Goal: Contribute content: Add original content to the website for others to see

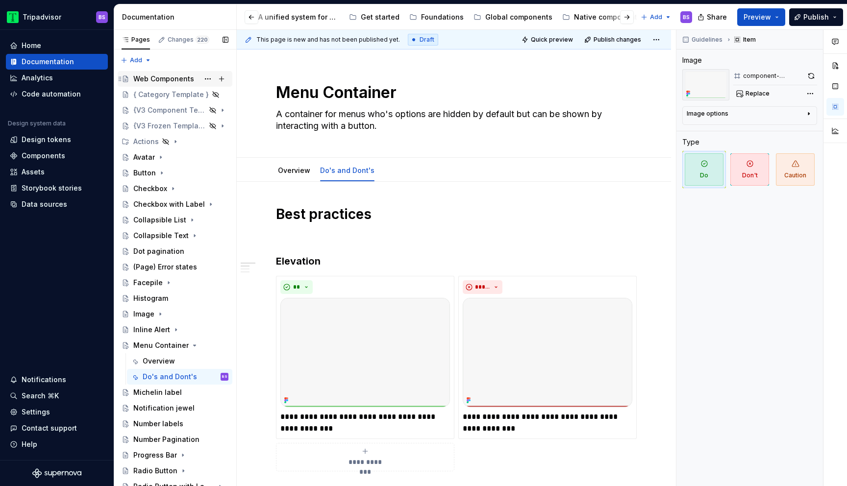
scroll to position [0, 155]
click at [206, 125] on button "Page tree" at bounding box center [208, 126] width 14 height 14
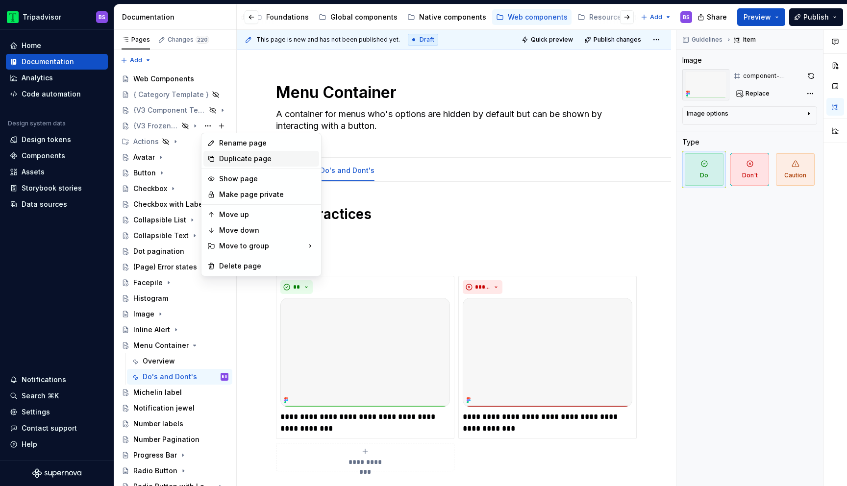
click at [236, 157] on div "Duplicate page" at bounding box center [267, 159] width 96 height 10
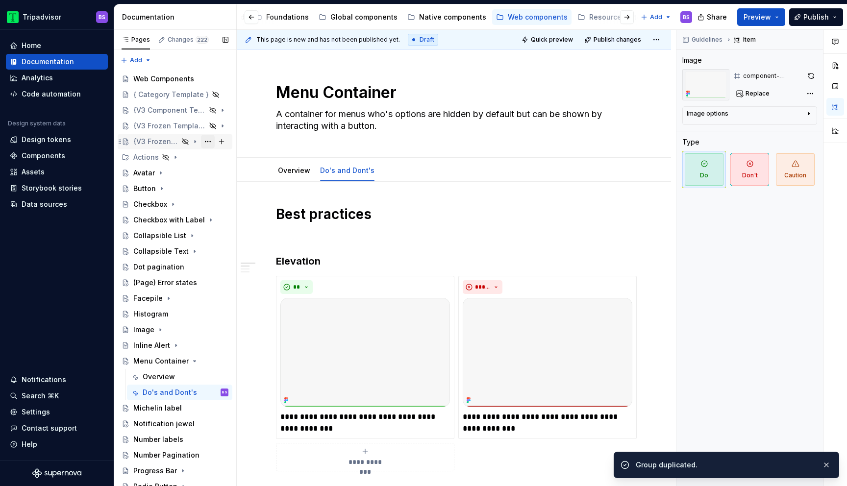
click at [207, 143] on button "Page tree" at bounding box center [208, 142] width 14 height 14
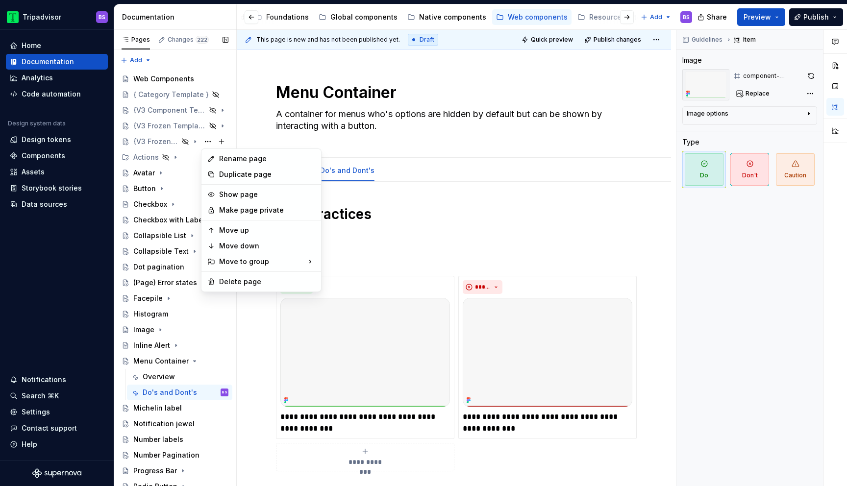
click at [142, 144] on div "Pages Changes 222 Add Accessibility guide for tree Page tree. Navigate the tree…" at bounding box center [175, 260] width 123 height 461
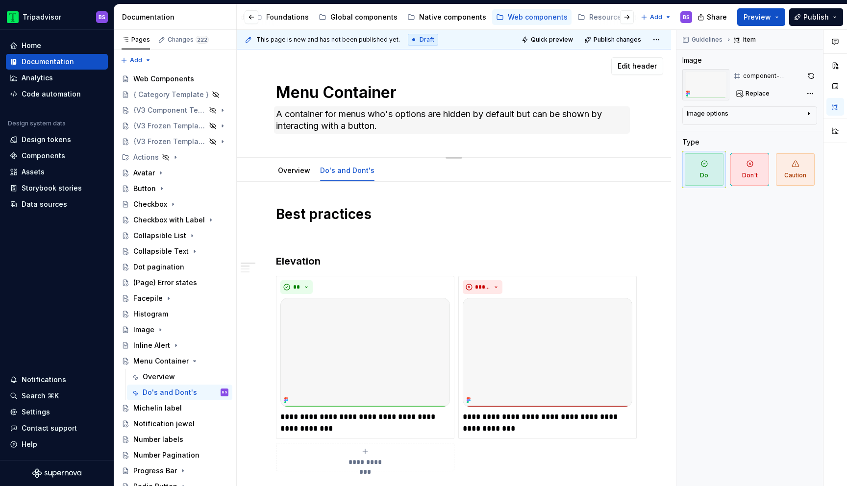
type textarea "*"
click at [336, 88] on textarea "Menu Container" at bounding box center [452, 93] width 356 height 24
type textarea "C"
type textarea "*"
type textarea "Co"
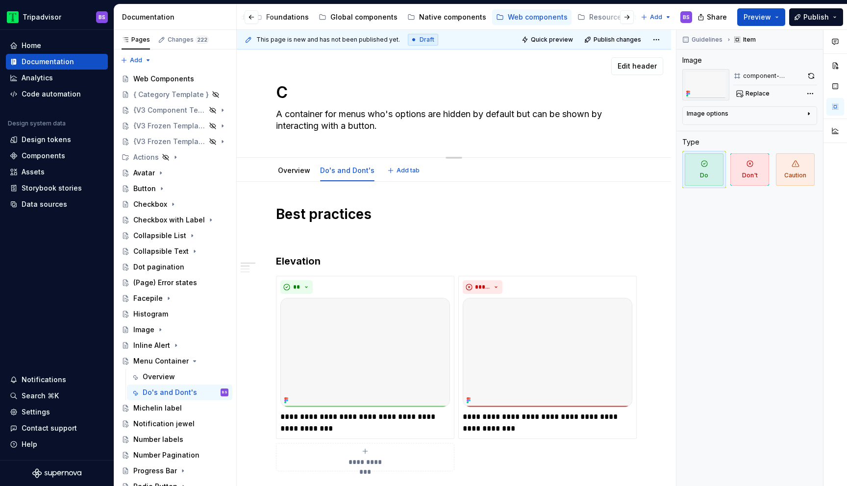
type textarea "*"
type textarea "Con"
type textarea "*"
type textarea "Conr"
type textarea "*"
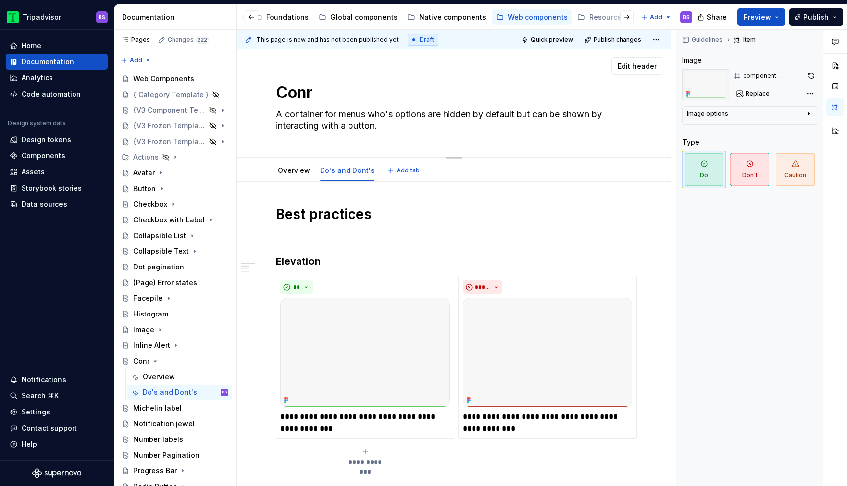
type textarea "Conrt"
type textarea "*"
type textarea "Conr"
type textarea "*"
type textarea "Cont"
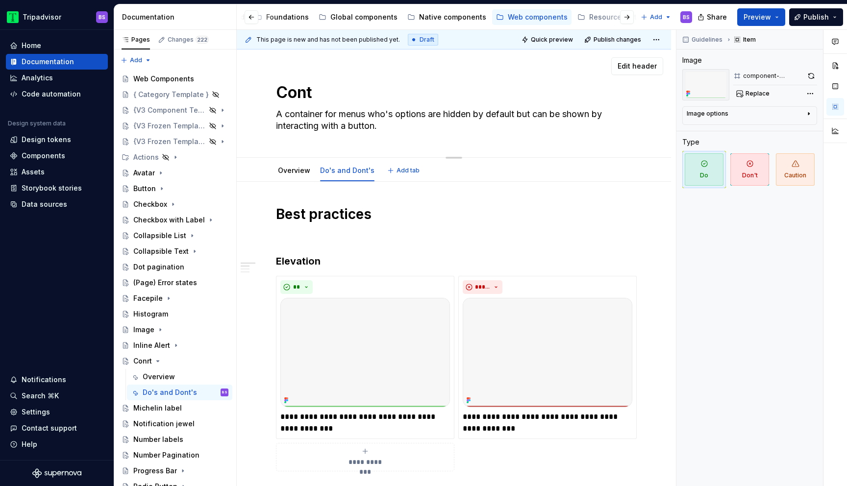
type textarea "*"
type textarea "Contr"
type textarea "*"
type textarea "Contri"
type textarea "*"
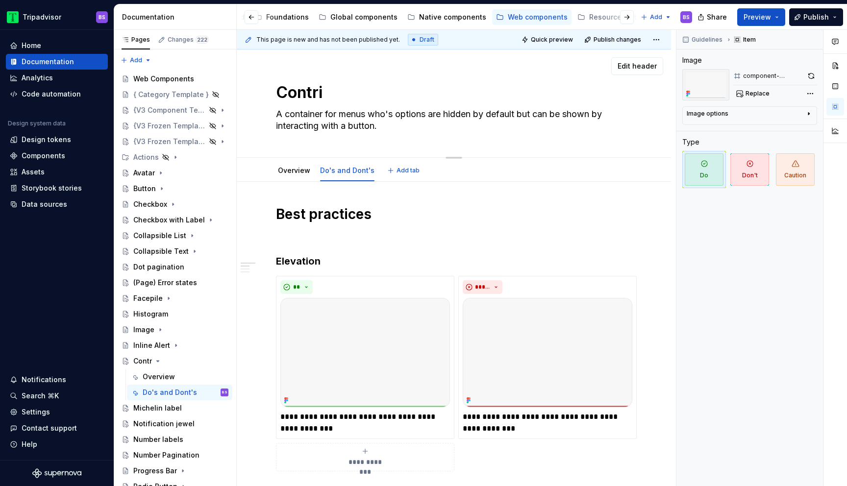
type textarea "Contrib"
type textarea "*"
type textarea "Contribu"
type textarea "*"
type textarea "Contribut"
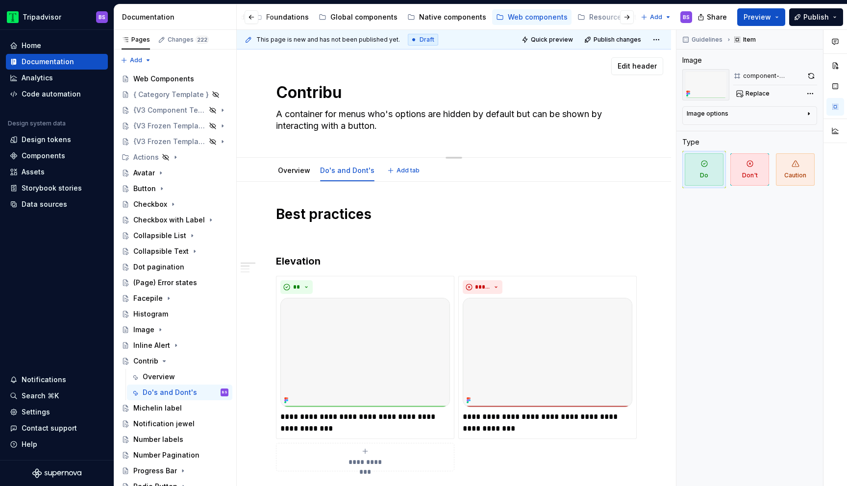
type textarea "*"
type textarea "Contributo"
type textarea "*"
type textarea "Contributor"
type textarea "*"
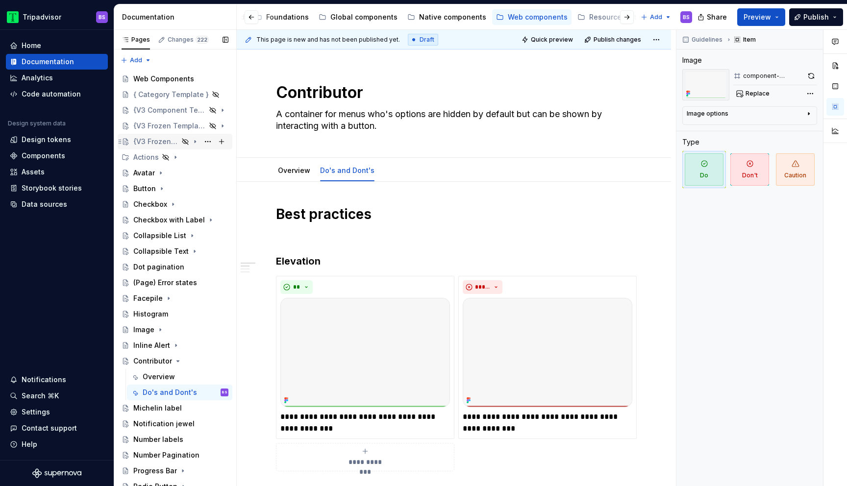
type textarea "Contributor"
click at [143, 145] on div "{V3 Frozen Template}" at bounding box center [155, 142] width 45 height 10
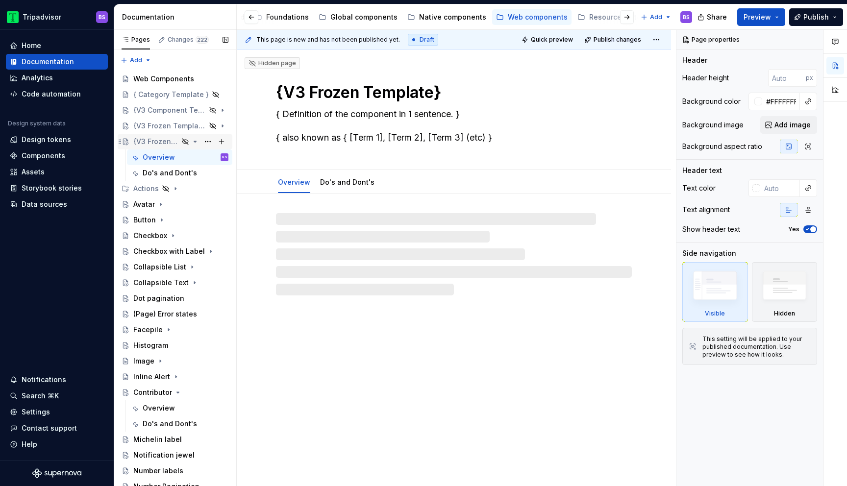
click at [151, 142] on div "{V3 Frozen Template}" at bounding box center [155, 142] width 45 height 10
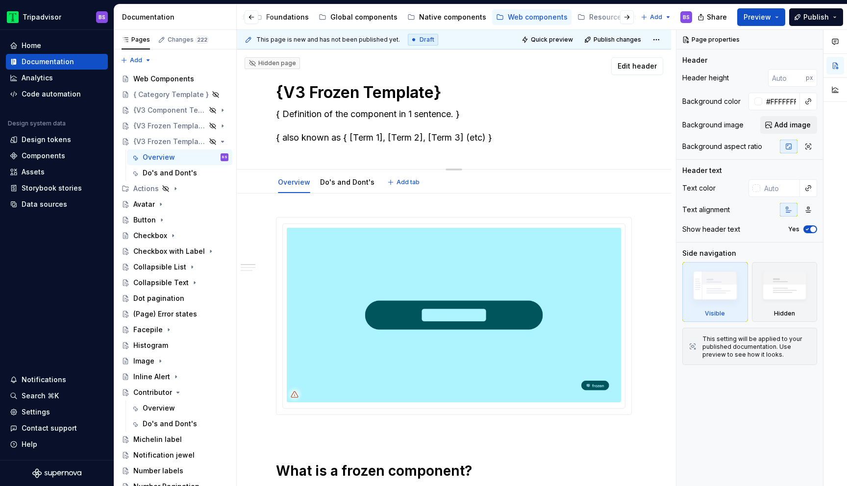
click at [336, 99] on textarea "{V3 Frozen Template}" at bounding box center [452, 93] width 356 height 24
type textarea "*"
type textarea "C"
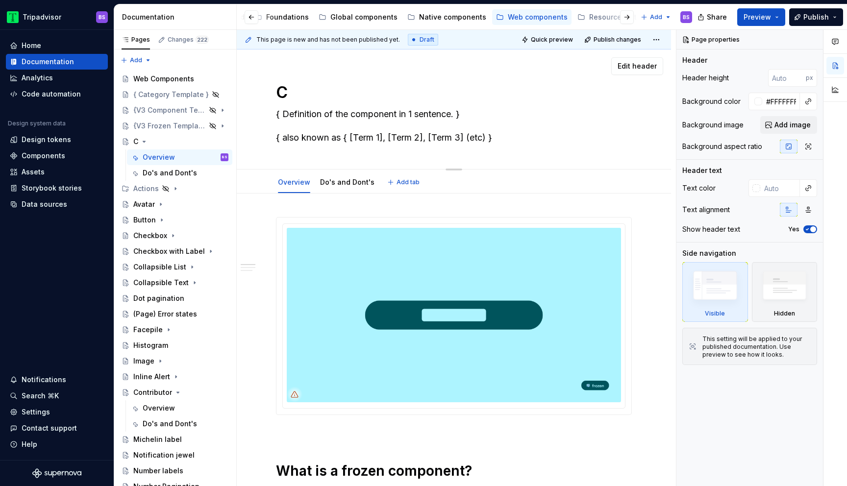
type textarea "*"
type textarea "Co"
type textarea "*"
type textarea "Cont"
type textarea "*"
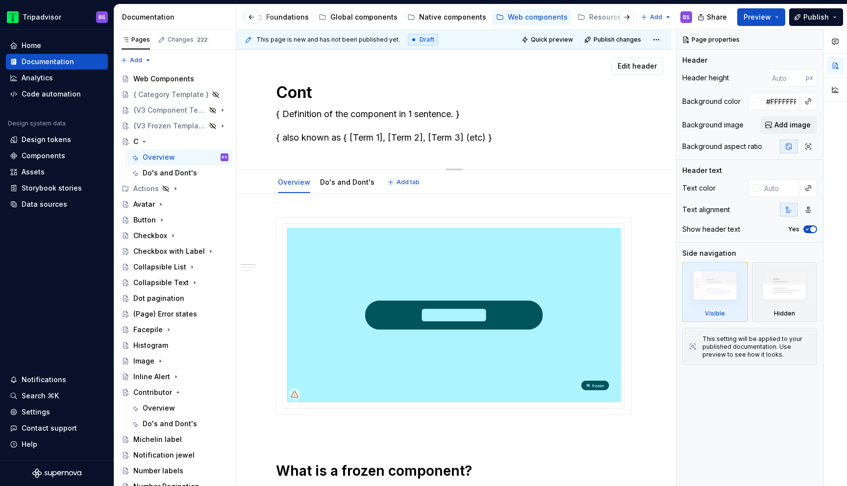
type textarea "Contr"
type textarea "*"
type textarea "Contri"
type textarea "*"
type textarea "Contriu"
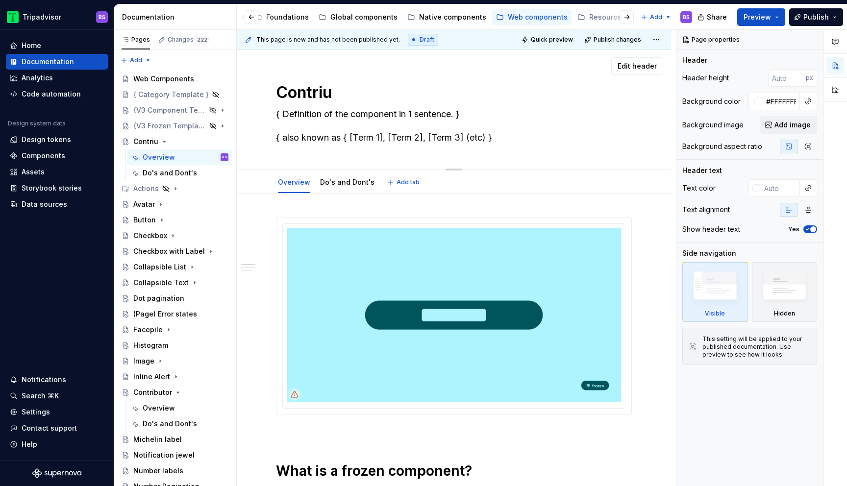
type textarea "*"
type textarea "Contri"
type textarea "*"
type textarea "Contrib"
type textarea "*"
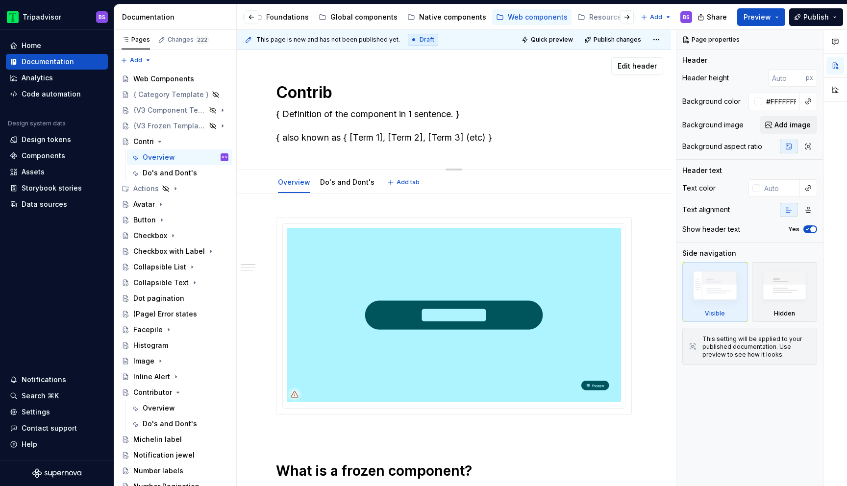
type textarea "Contribu"
type textarea "*"
type textarea "Contributo"
type textarea "*"
type textarea "Contributor"
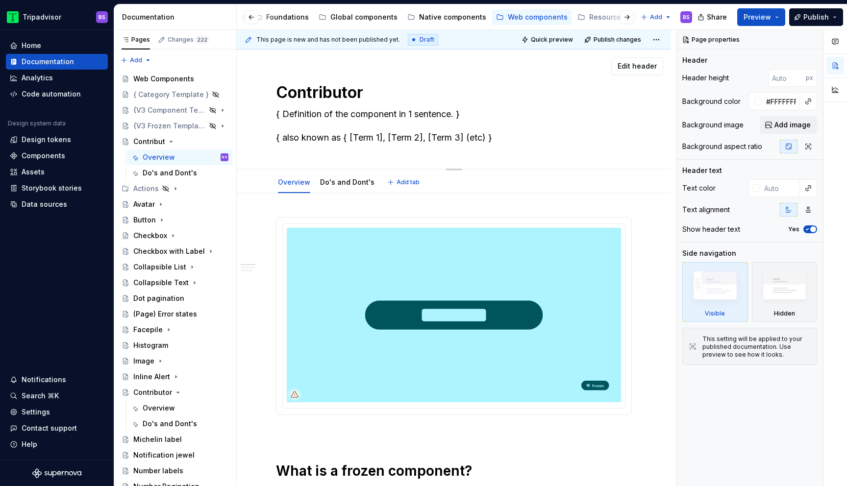
type textarea "*"
type textarea "Contributor"
type textarea "*"
type textarea "Contributor"
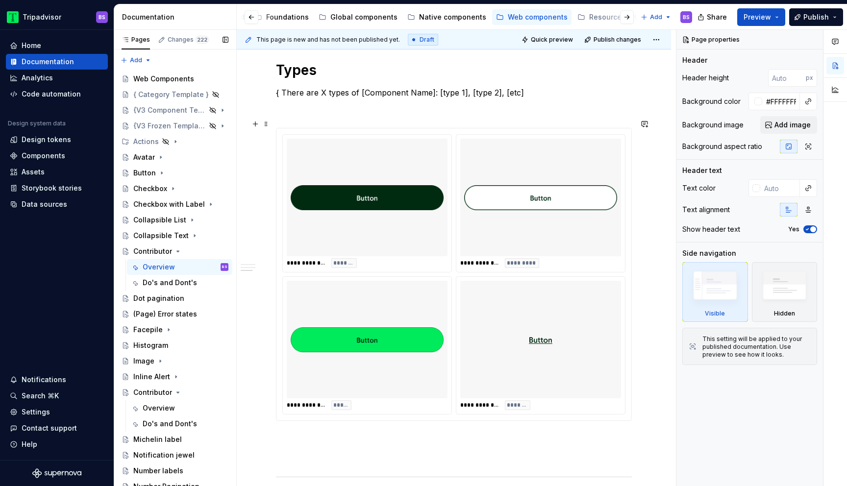
scroll to position [556, 0]
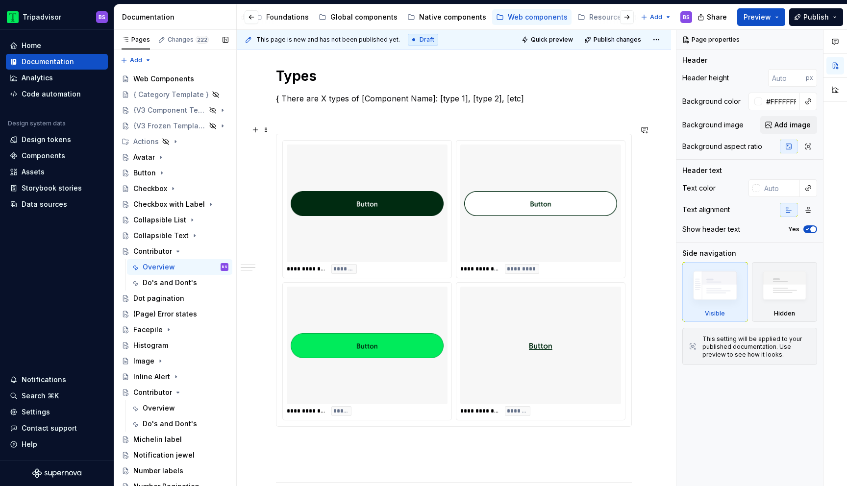
click at [500, 252] on div at bounding box center [540, 204] width 161 height 118
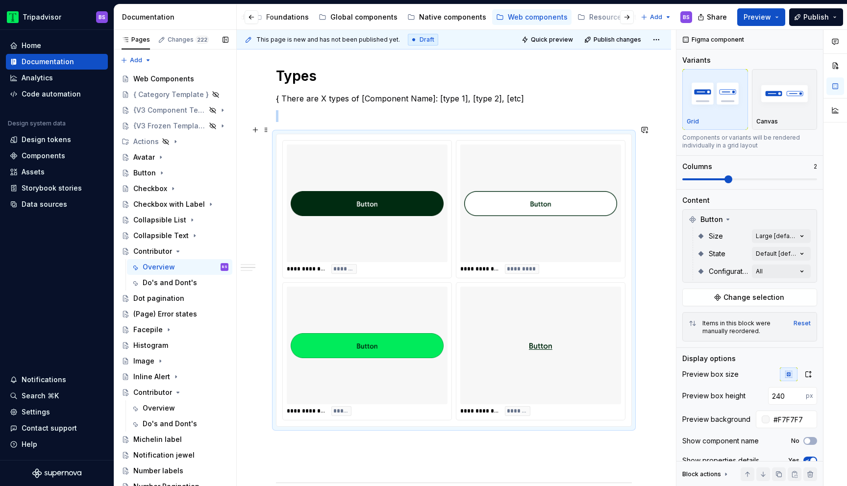
click at [539, 242] on img at bounding box center [540, 204] width 153 height 110
click at [737, 297] on span "Change selection" at bounding box center [753, 298] width 61 height 10
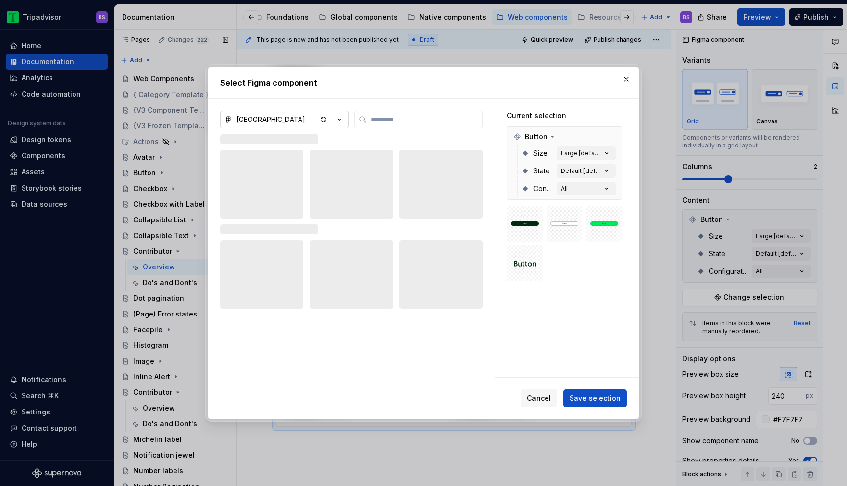
click at [341, 123] on icon "button" at bounding box center [339, 120] width 10 height 10
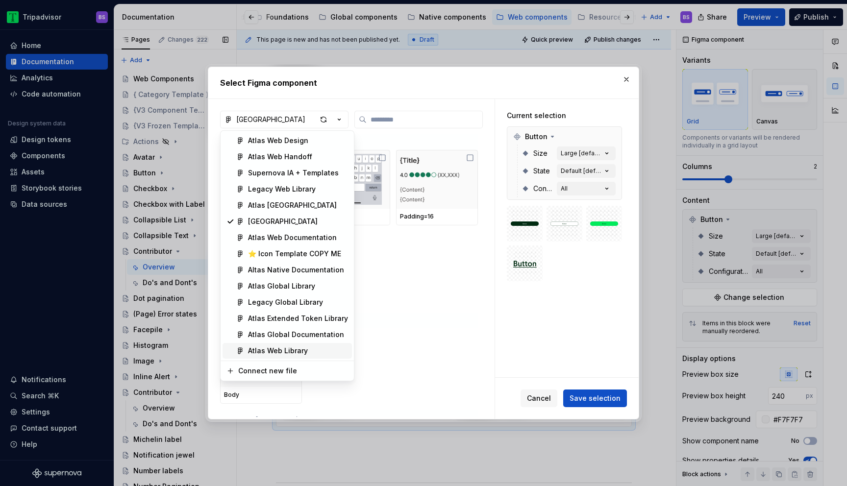
click at [311, 353] on div "Atlas Web Library" at bounding box center [298, 351] width 100 height 10
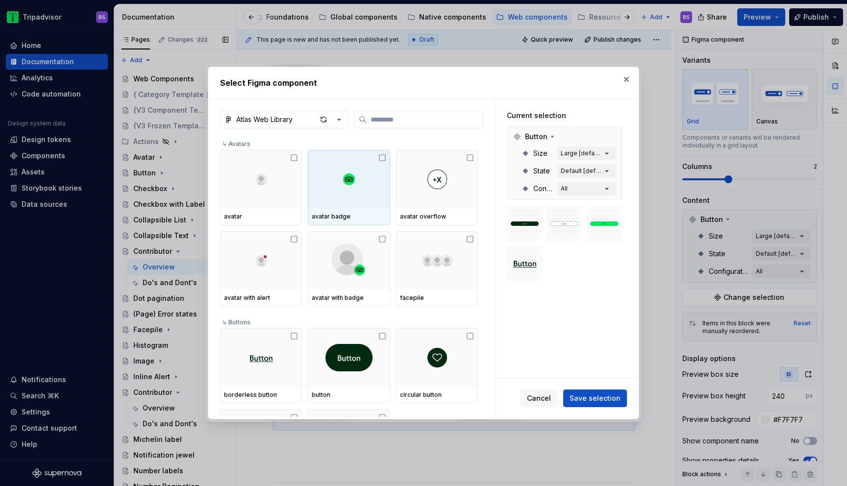
type textarea "*"
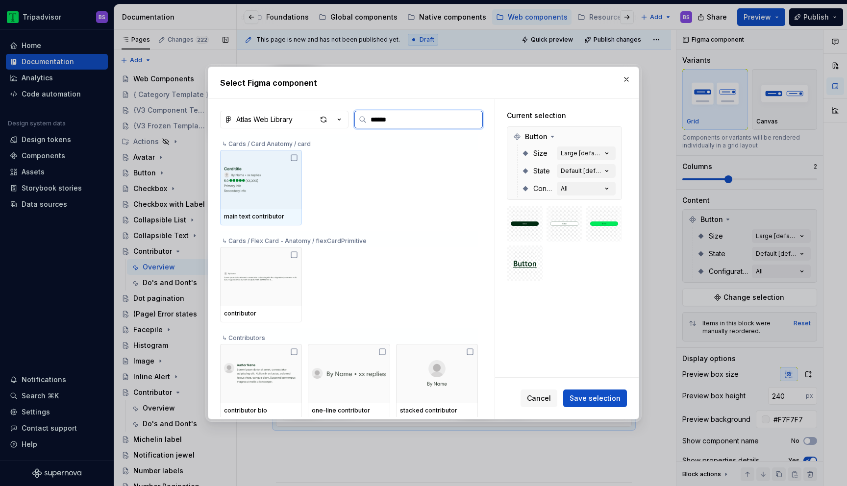
type input "*******"
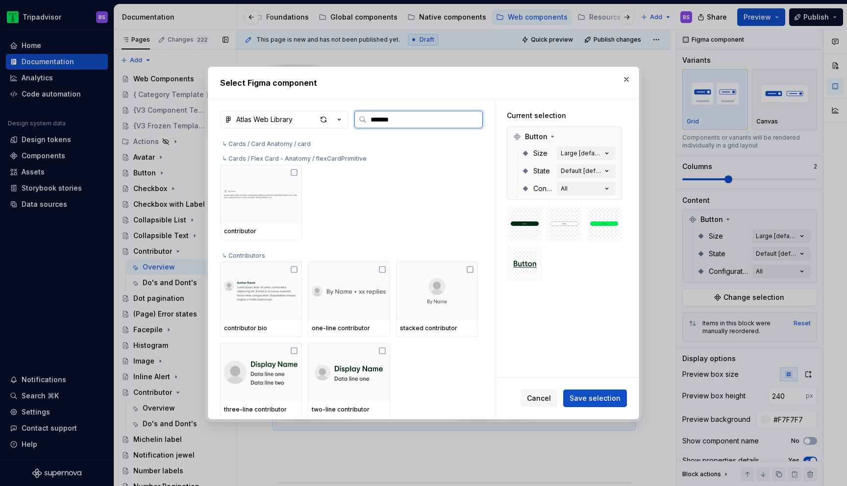
scroll to position [84, 0]
click at [289, 214] on div at bounding box center [261, 192] width 82 height 59
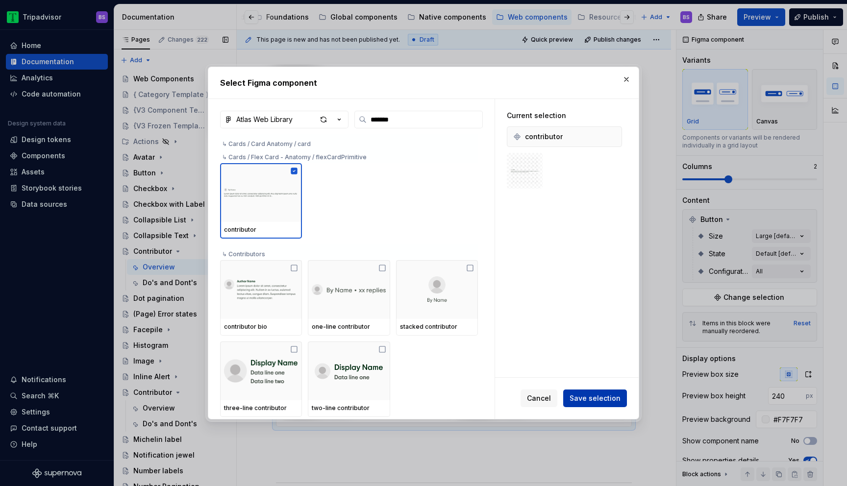
click at [601, 399] on span "Save selection" at bounding box center [595, 399] width 51 height 10
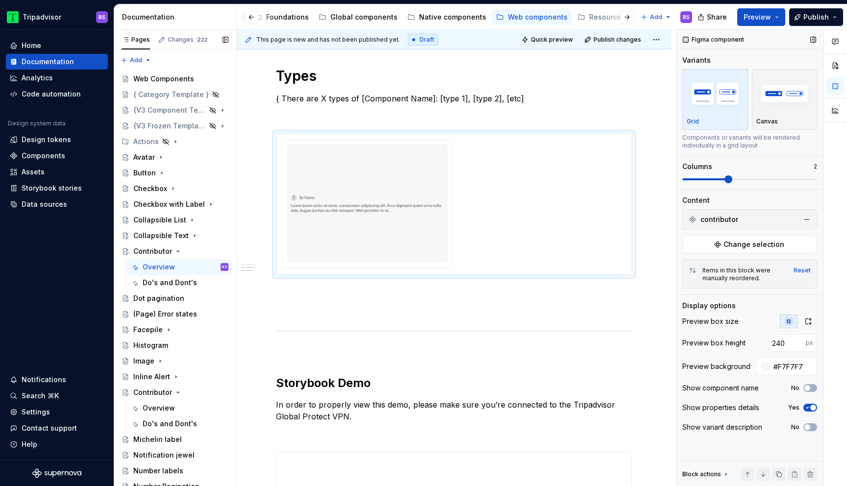
click at [731, 220] on span "contributor" at bounding box center [719, 220] width 38 height 10
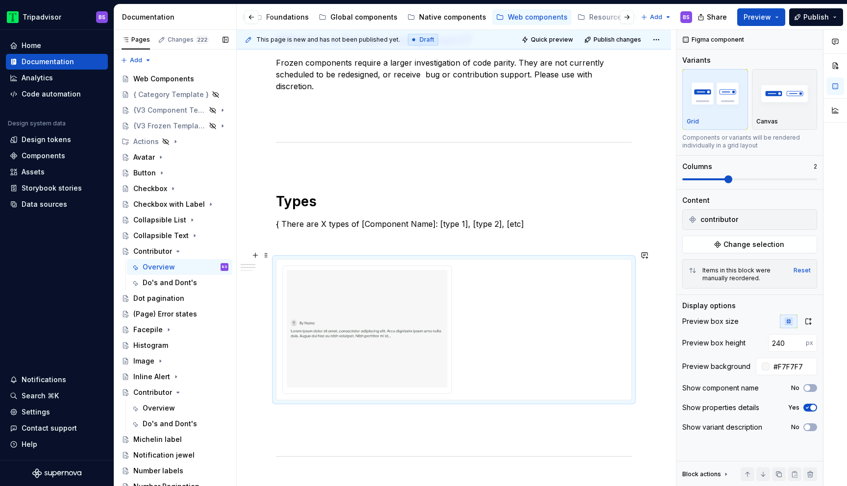
scroll to position [432, 0]
click at [399, 286] on img at bounding box center [367, 328] width 153 height 110
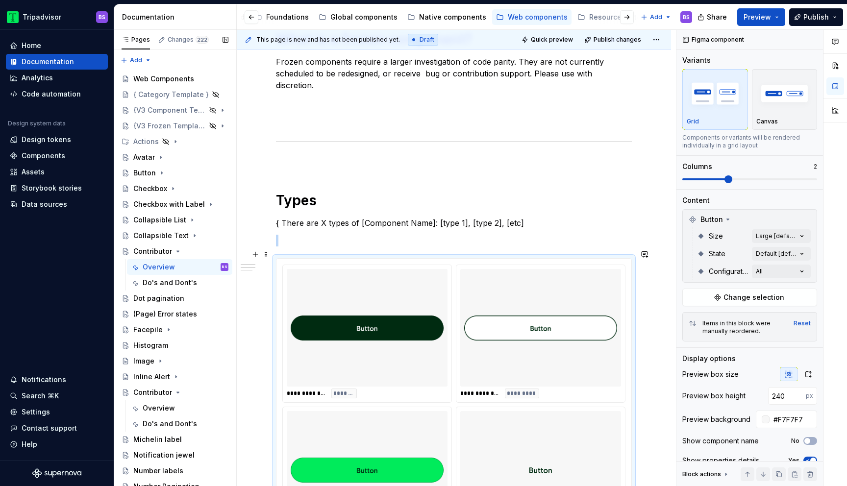
click at [416, 299] on img at bounding box center [367, 328] width 153 height 110
click at [766, 298] on span "Change selection" at bounding box center [753, 298] width 61 height 10
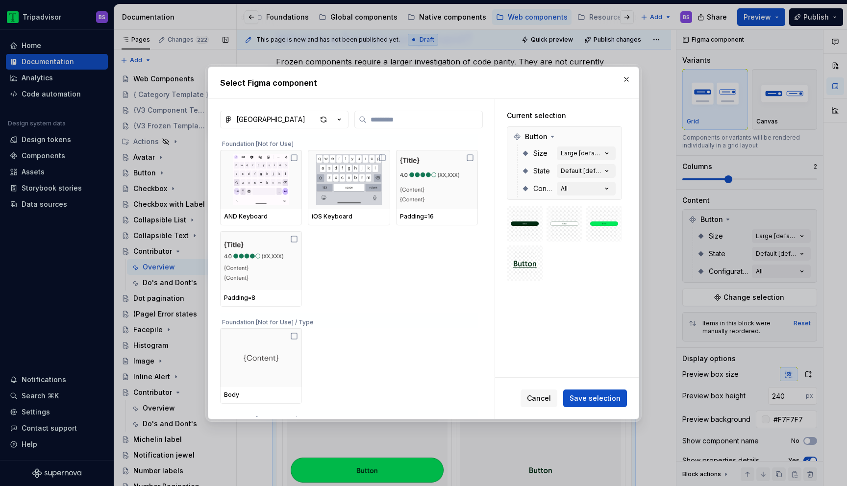
type textarea "*"
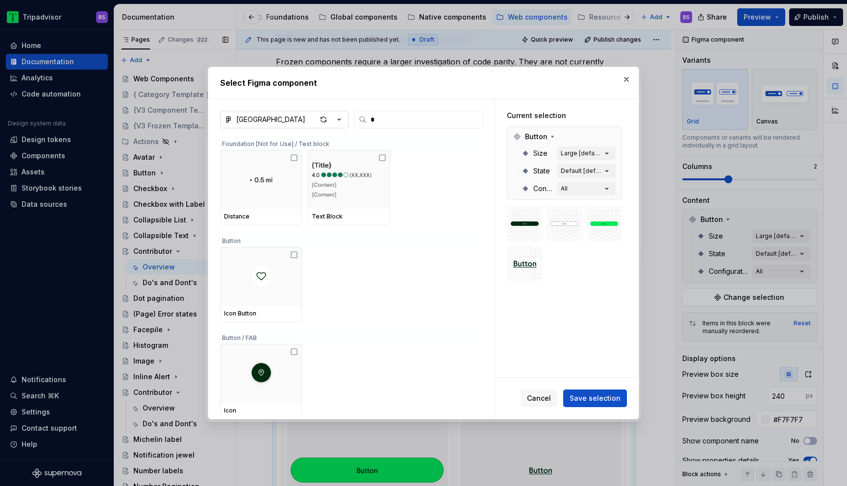
click at [340, 122] on icon "button" at bounding box center [339, 120] width 10 height 10
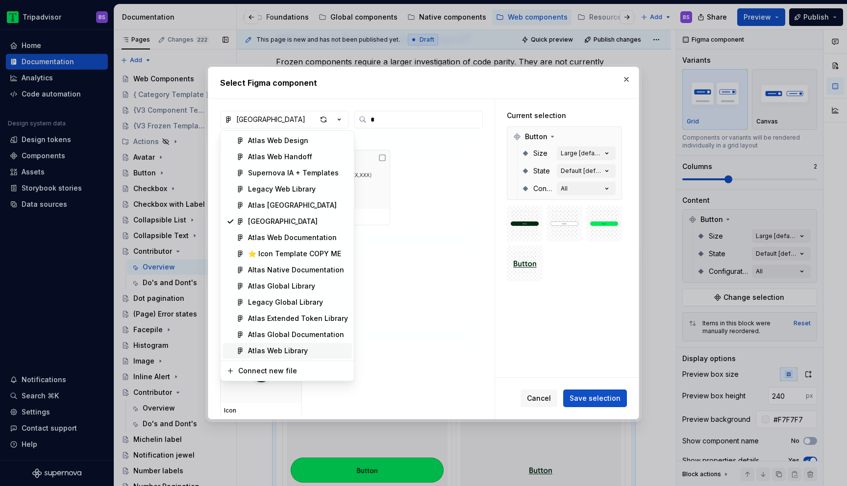
click at [300, 344] on span "Atlas Web Library" at bounding box center [287, 351] width 129 height 16
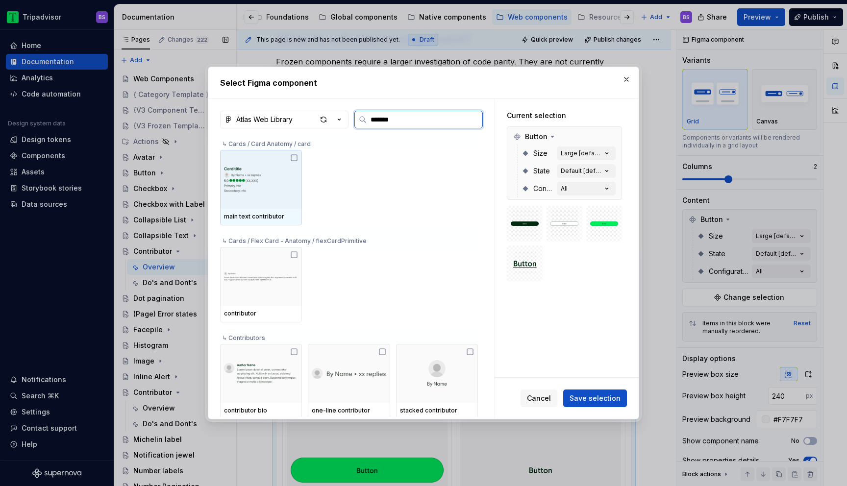
type input "********"
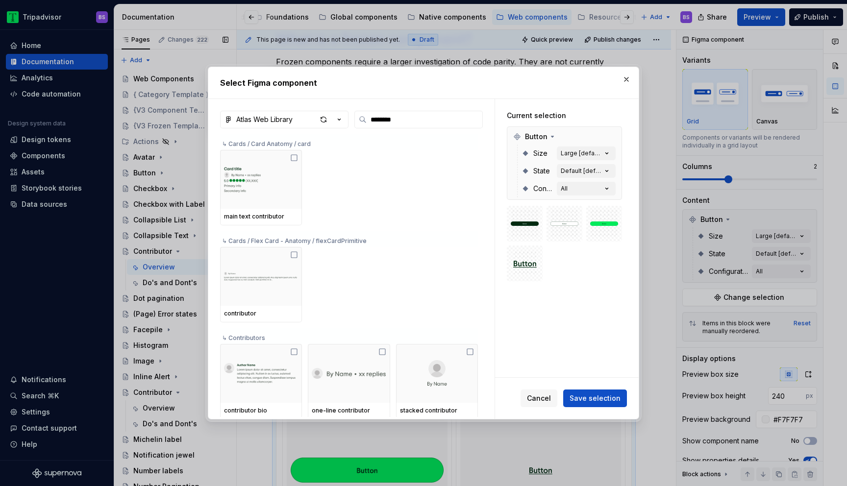
type textarea "*"
click at [403, 121] on input "********" at bounding box center [425, 120] width 116 height 10
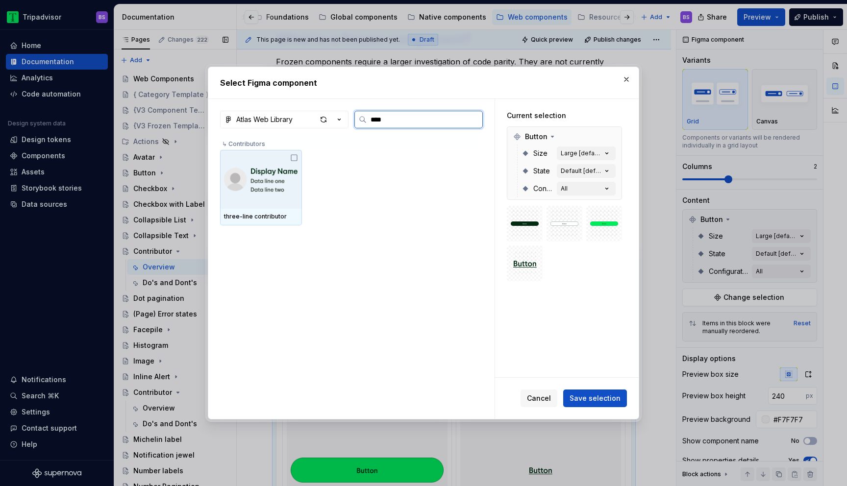
click at [294, 158] on icon at bounding box center [294, 158] width 8 height 8
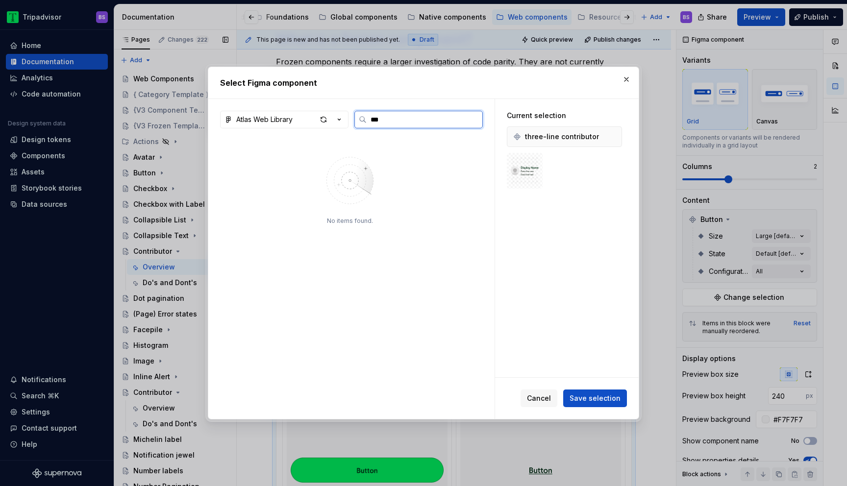
type input "***"
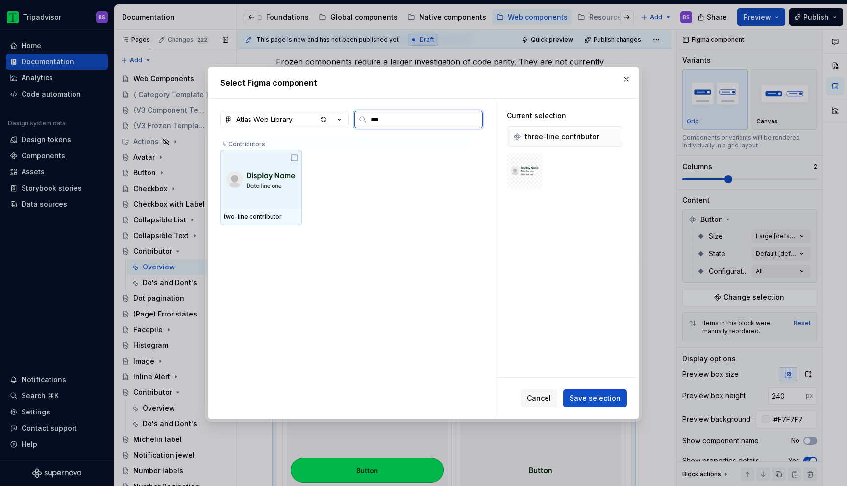
click at [263, 184] on img at bounding box center [261, 179] width 69 height 19
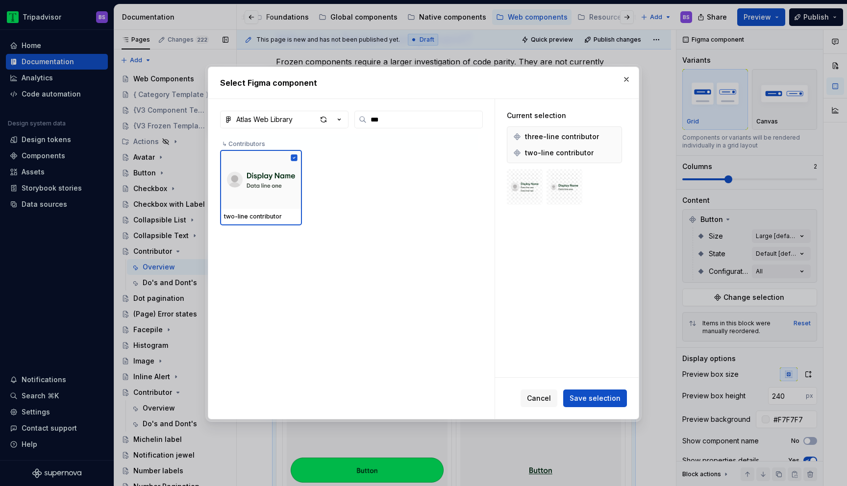
type textarea "*"
click at [389, 122] on input "***" at bounding box center [425, 120] width 116 height 10
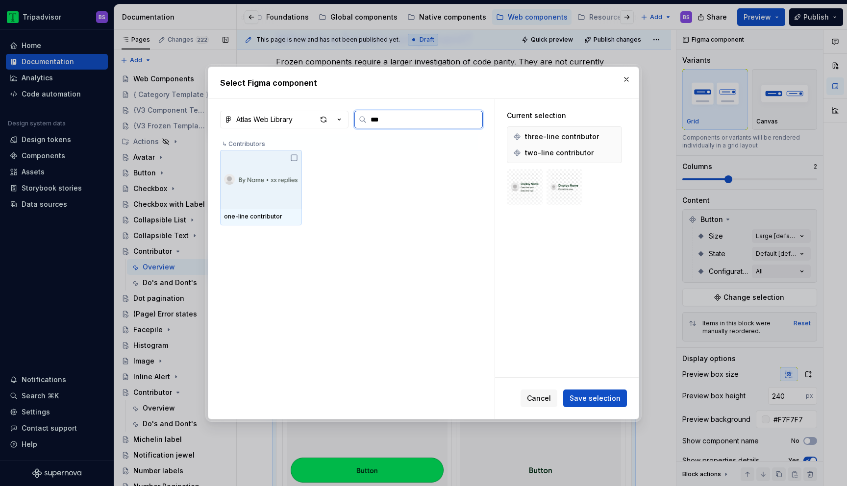
click at [270, 182] on img at bounding box center [261, 180] width 74 height 12
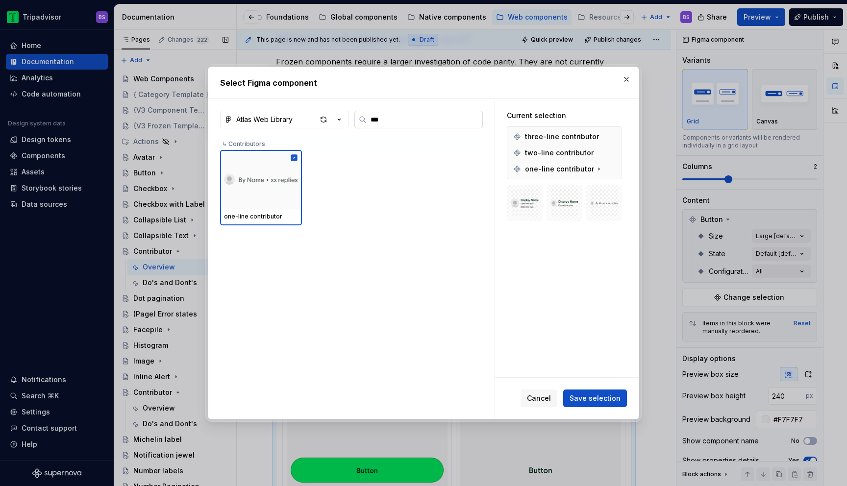
click at [390, 118] on input "***" at bounding box center [425, 120] width 116 height 10
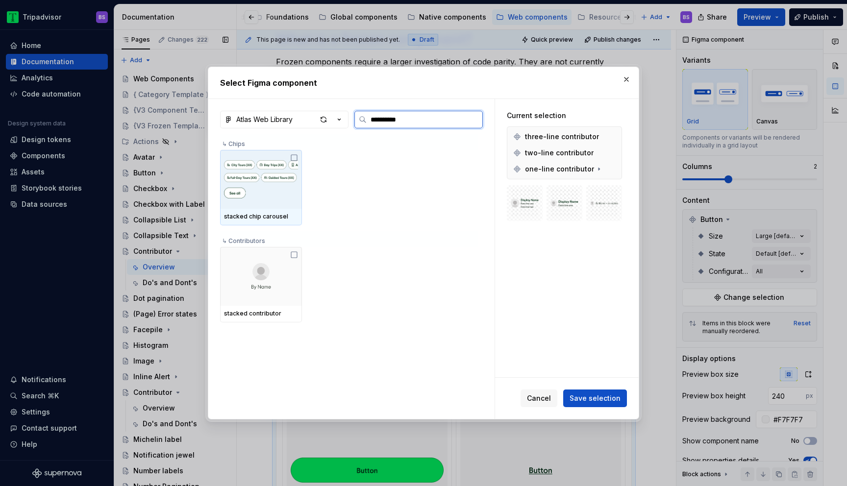
type input "**********"
click at [256, 186] on img at bounding box center [261, 179] width 74 height 36
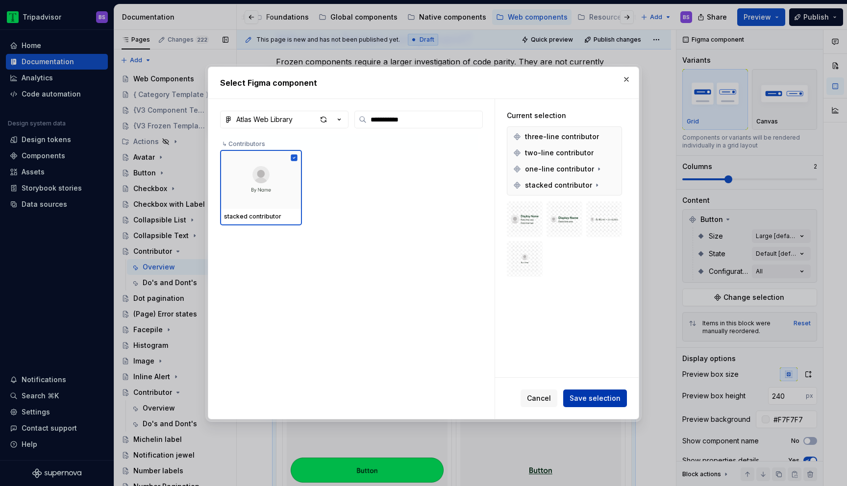
click at [586, 402] on span "Save selection" at bounding box center [595, 399] width 51 height 10
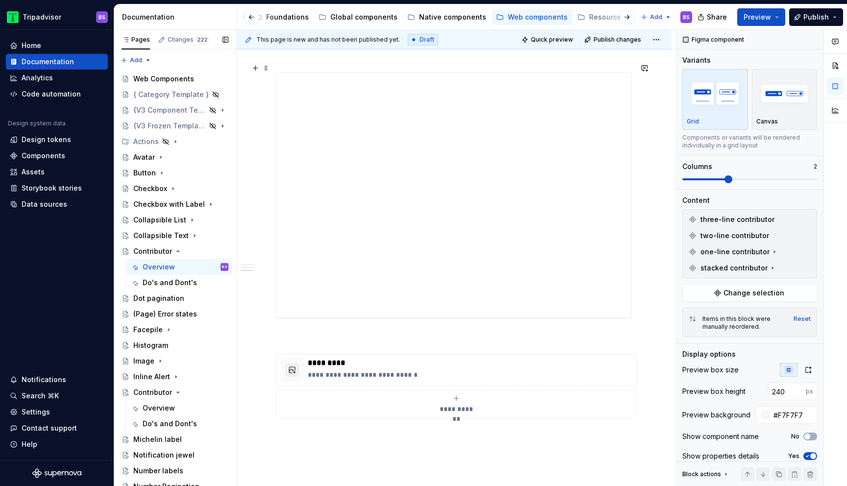
scroll to position [982, 0]
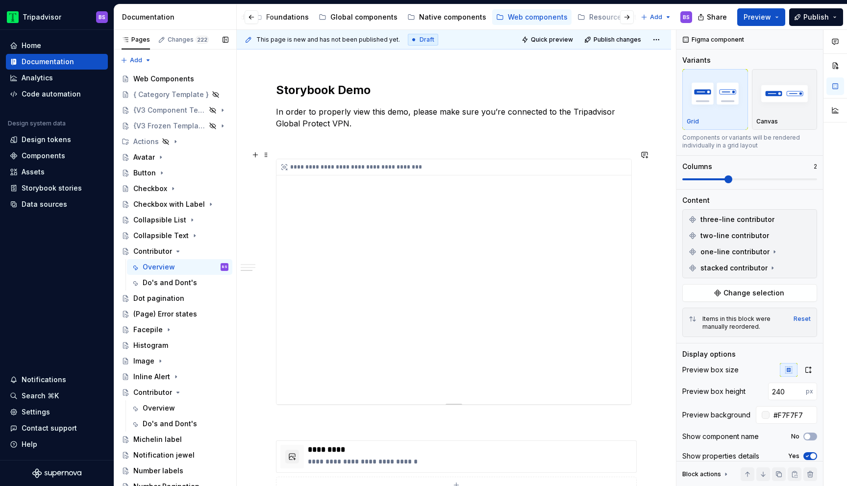
click at [513, 303] on div "**********" at bounding box center [453, 281] width 355 height 245
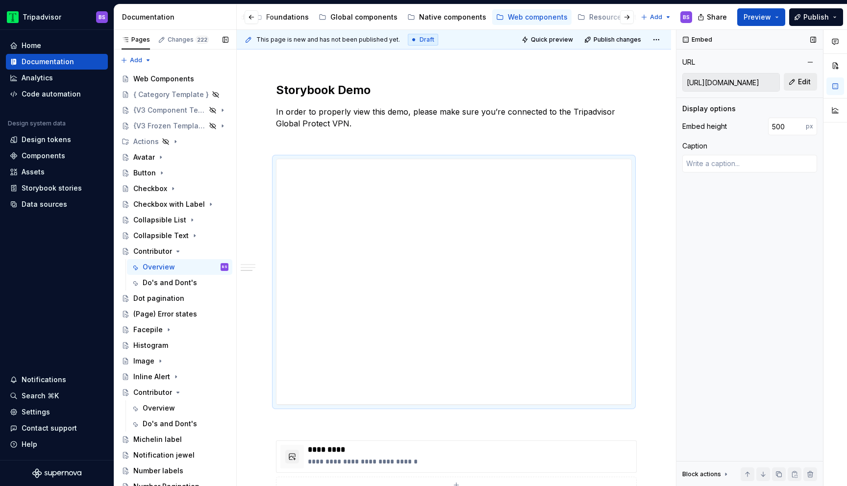
click at [802, 87] on button "Edit" at bounding box center [800, 82] width 33 height 18
type textarea "*"
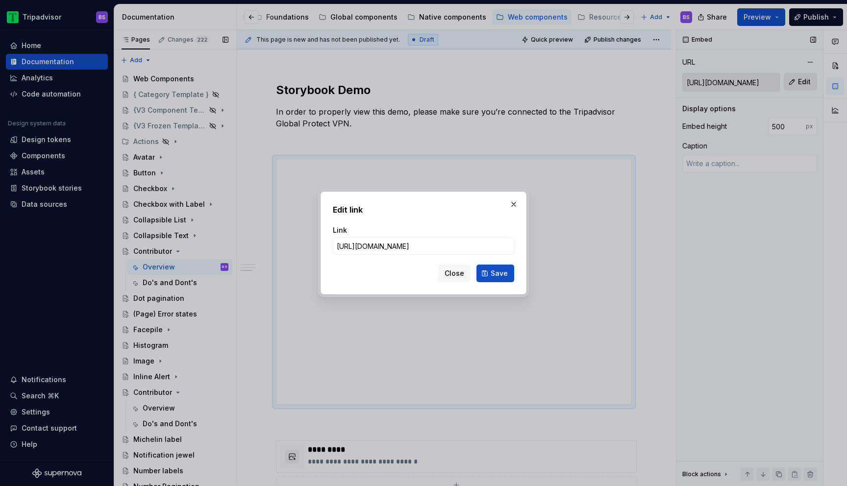
type input "[URL][DOMAIN_NAME]"
click button "Save" at bounding box center [495, 274] width 38 height 18
type textarea "*"
type input "[URL][DOMAIN_NAME]"
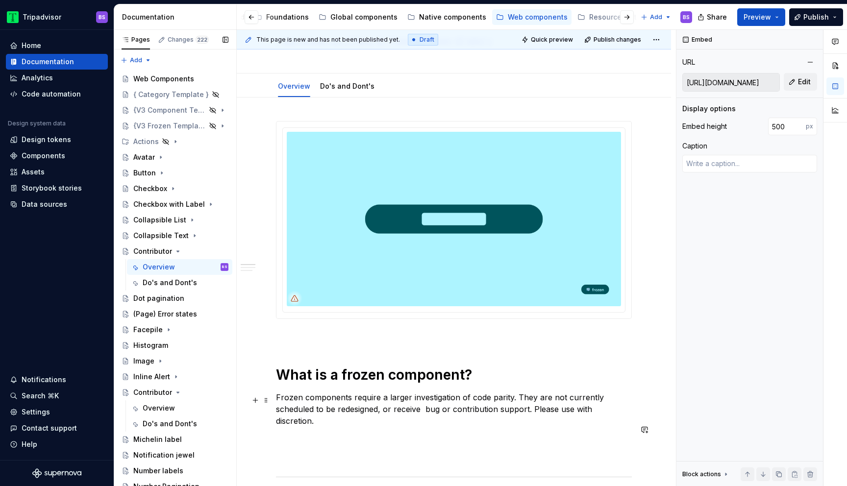
scroll to position [0, 0]
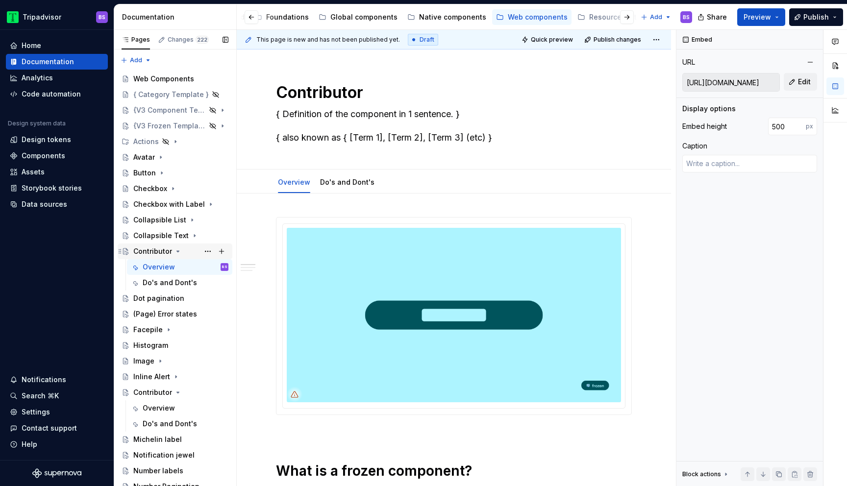
click at [177, 251] on icon "Page tree" at bounding box center [178, 251] width 2 height 1
click at [209, 251] on button "Page tree" at bounding box center [208, 252] width 14 height 14
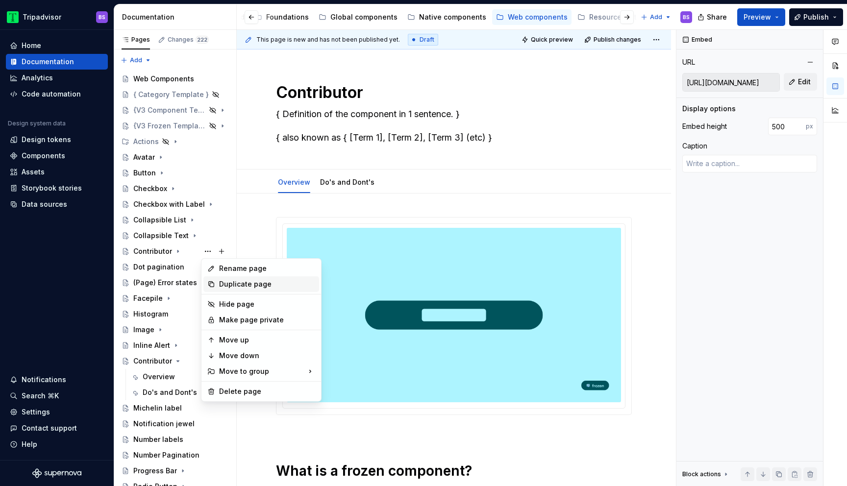
click at [234, 285] on div "Duplicate page" at bounding box center [267, 284] width 96 height 10
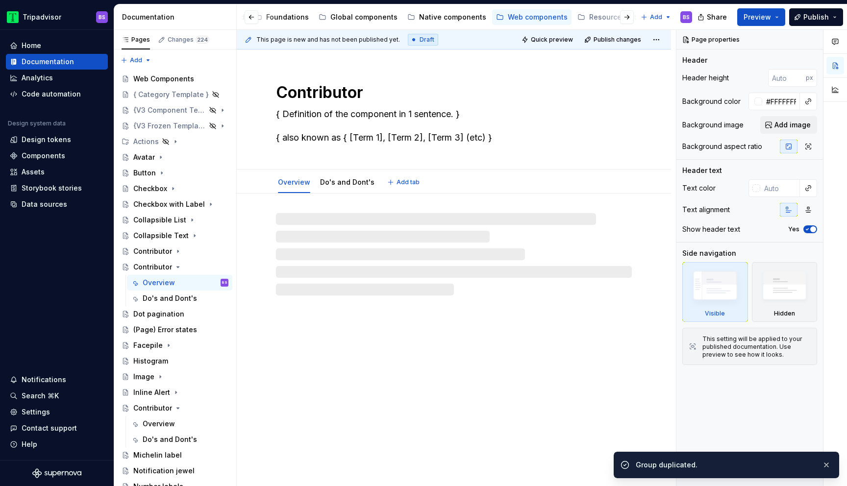
click at [367, 89] on textarea "Contributor" at bounding box center [452, 93] width 356 height 24
click at [354, 92] on textarea "Contributor" at bounding box center [452, 93] width 356 height 24
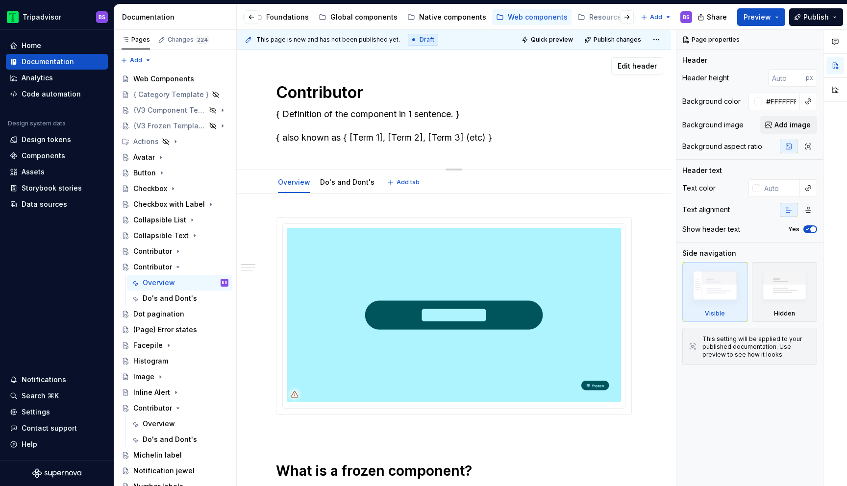
click at [367, 93] on textarea "Contributor" at bounding box center [452, 93] width 356 height 24
type textarea "*"
type textarea "Contributor"
type textarea "*"
type textarea "Contributor B"
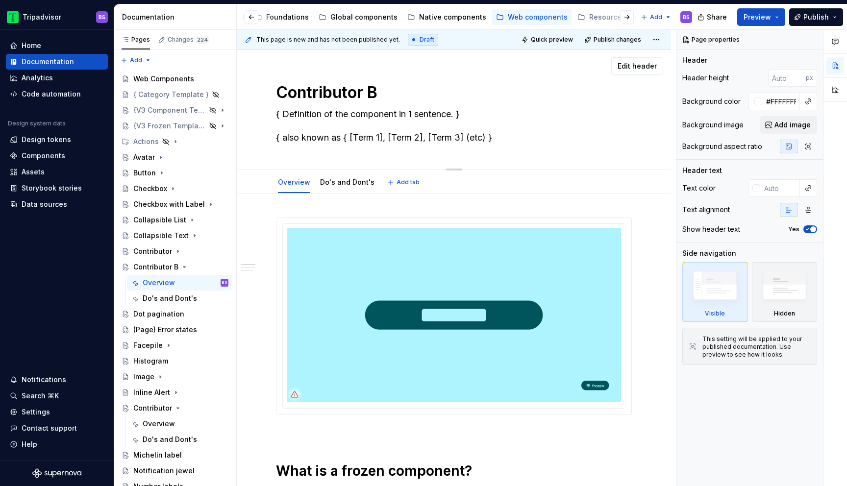
type textarea "*"
type textarea "Contributor Bi"
type textarea "*"
type textarea "Contributor Bio"
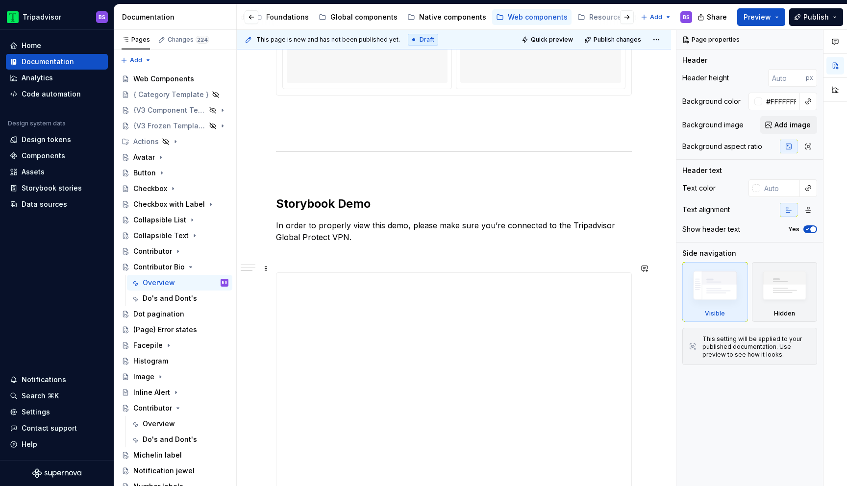
scroll to position [669, 0]
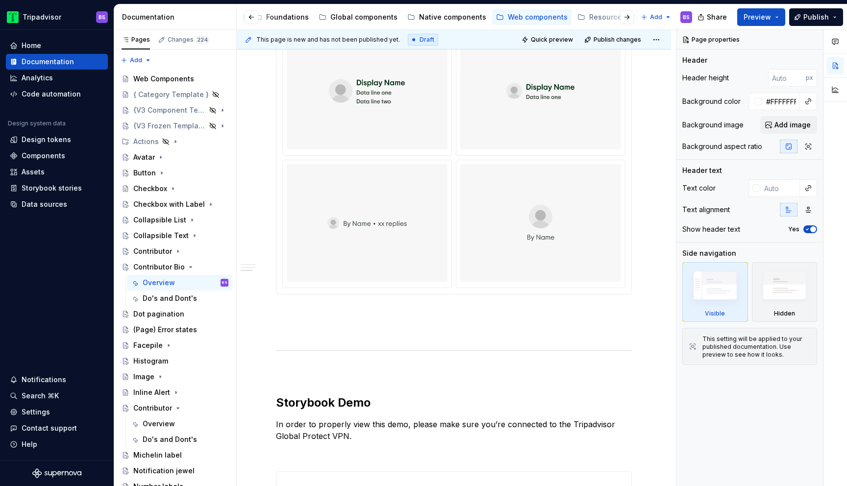
type textarea "*"
type textarea "Contributor Bio"
click at [469, 100] on div at bounding box center [540, 91] width 161 height 118
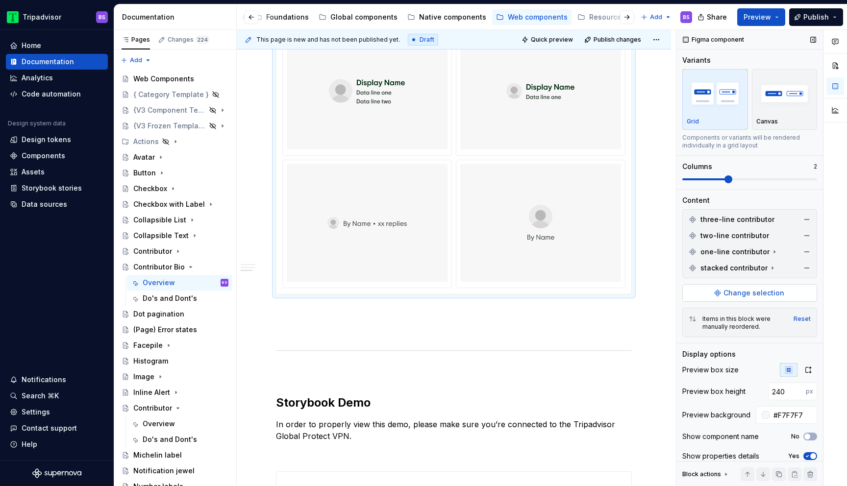
click at [746, 290] on span "Change selection" at bounding box center [753, 293] width 61 height 10
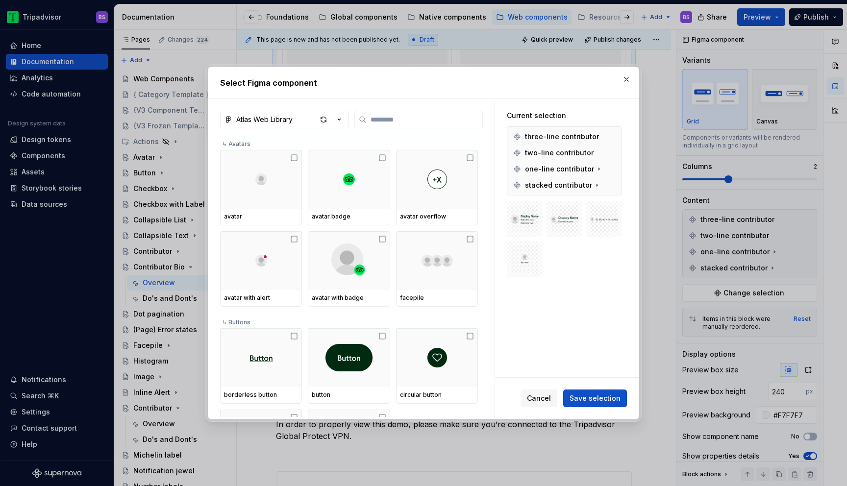
type textarea "*"
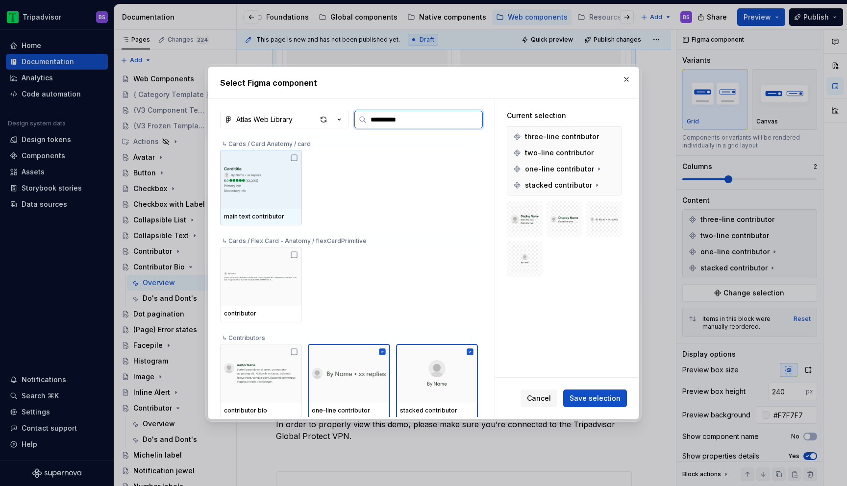
type input "**********"
type textarea "*"
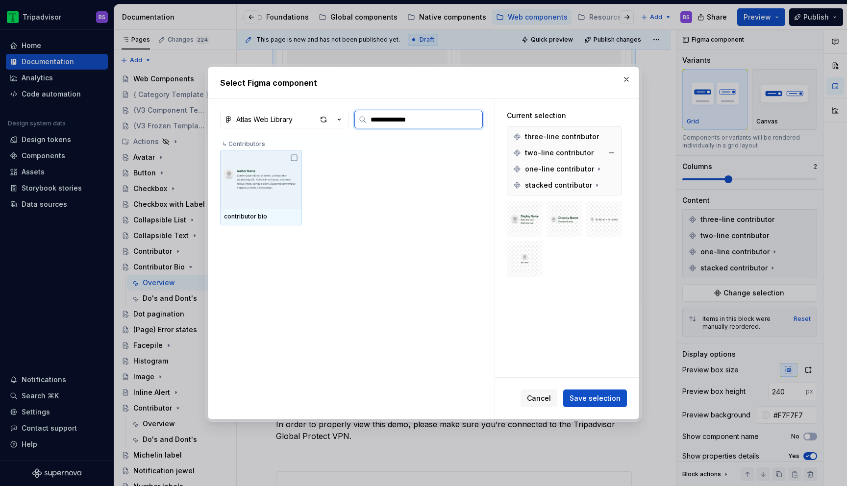
type input "**********"
click at [277, 172] on img at bounding box center [261, 179] width 74 height 51
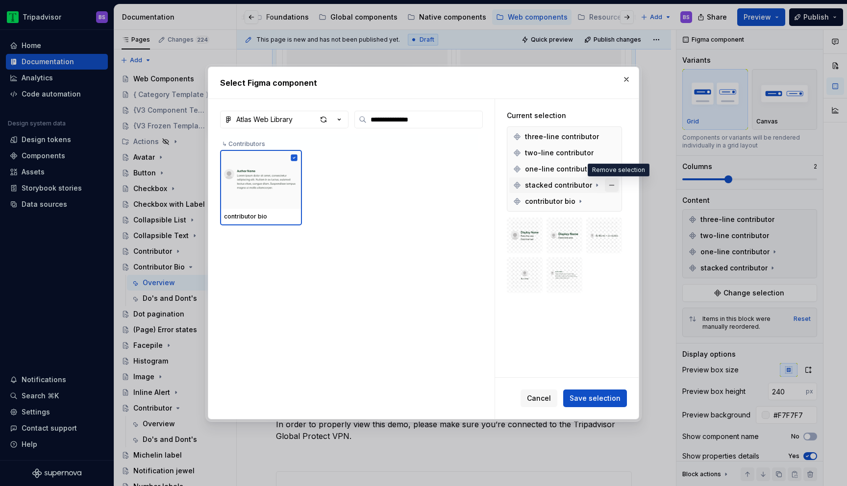
click at [617, 187] on button "button" at bounding box center [612, 185] width 14 height 14
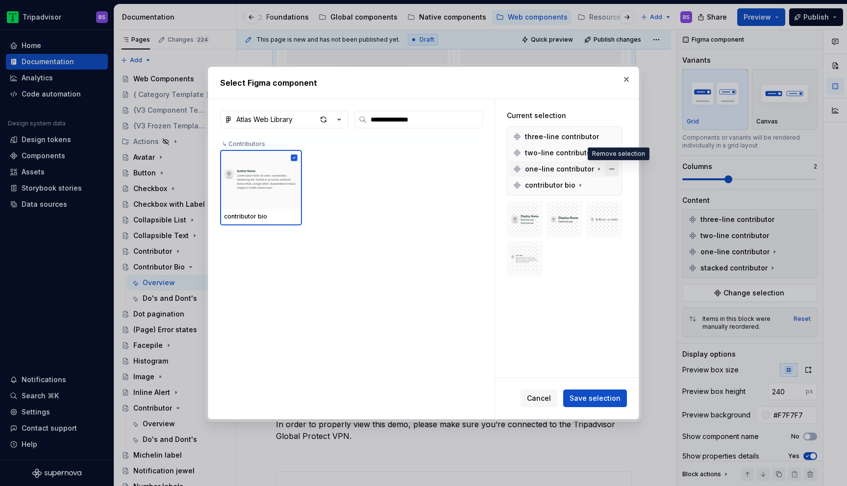
click at [617, 171] on button "button" at bounding box center [612, 169] width 14 height 14
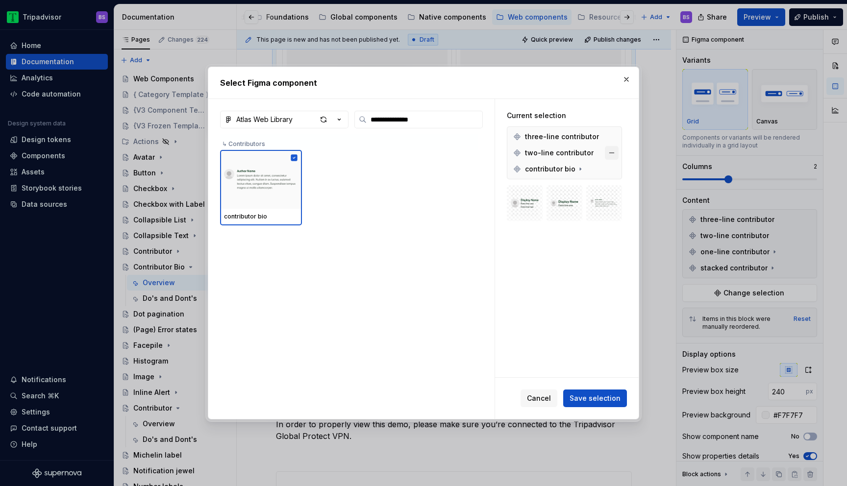
click at [617, 155] on button "button" at bounding box center [612, 153] width 14 height 14
click at [615, 136] on button "button" at bounding box center [612, 137] width 14 height 14
click at [591, 391] on button "Save selection" at bounding box center [595, 399] width 64 height 18
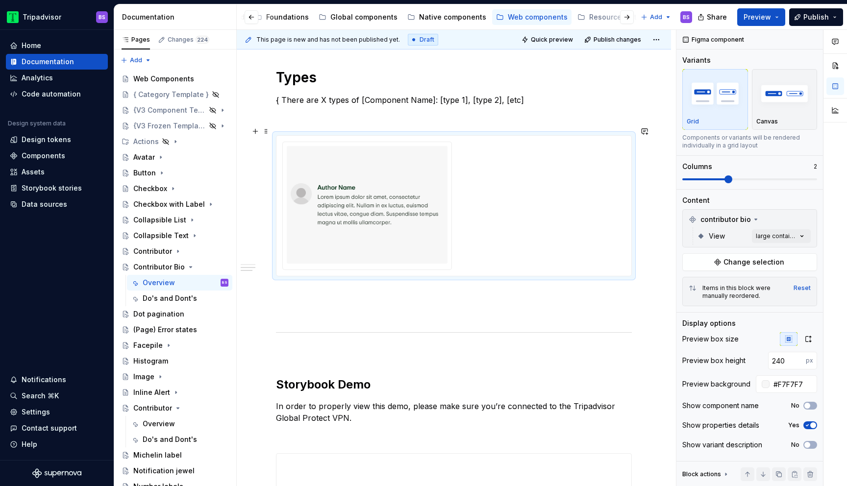
scroll to position [497, 0]
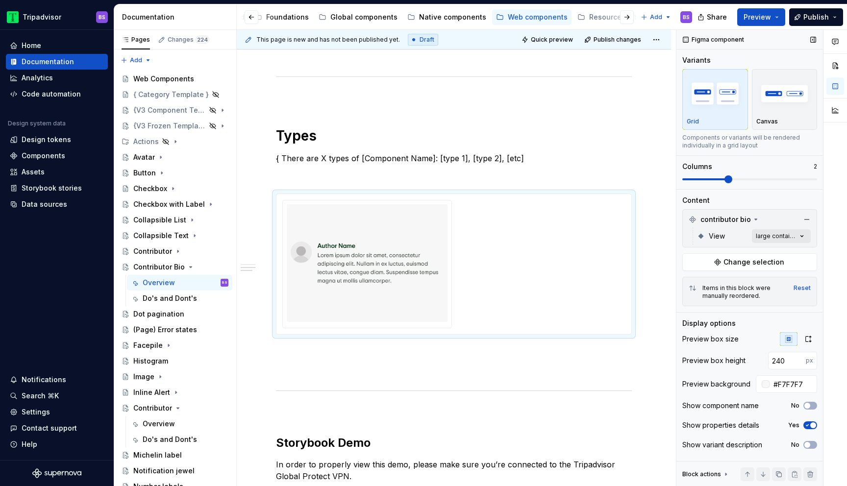
click at [771, 235] on div "Comments Open comments No comments yet Select ‘Comment’ from the block context …" at bounding box center [761, 258] width 171 height 457
click at [703, 286] on span "large container" at bounding box center [722, 283] width 52 height 10
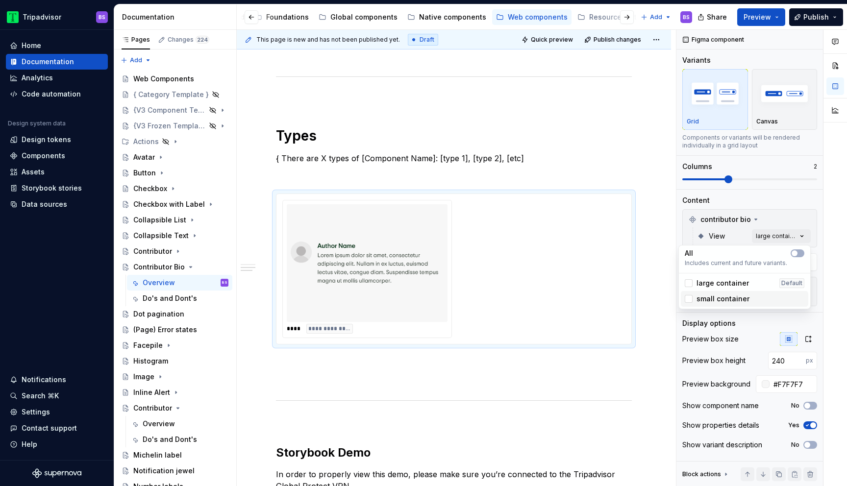
click at [703, 296] on span "small container" at bounding box center [722, 299] width 53 height 10
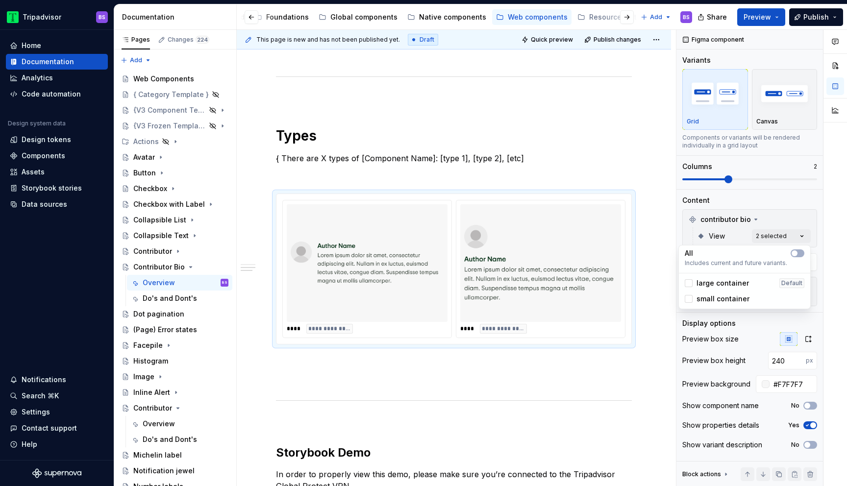
click at [666, 159] on html "Tripadvisor BS Home Documentation Analytics Code automation Design system data …" at bounding box center [423, 243] width 847 height 486
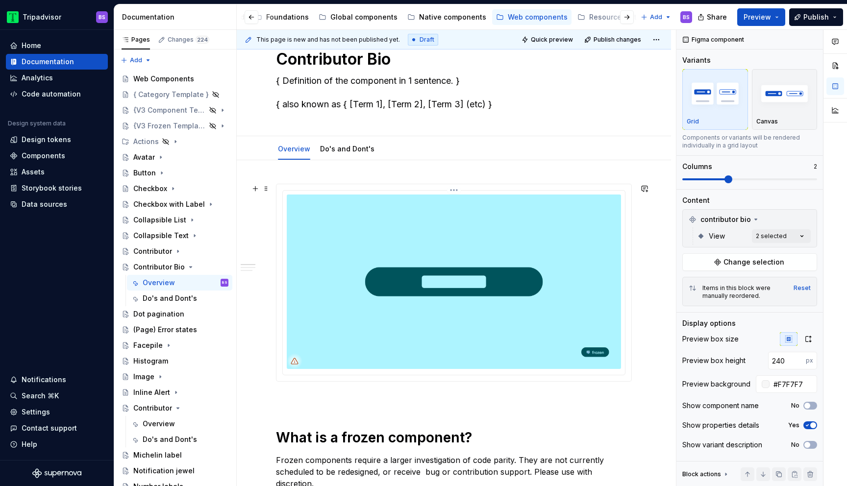
scroll to position [0, 0]
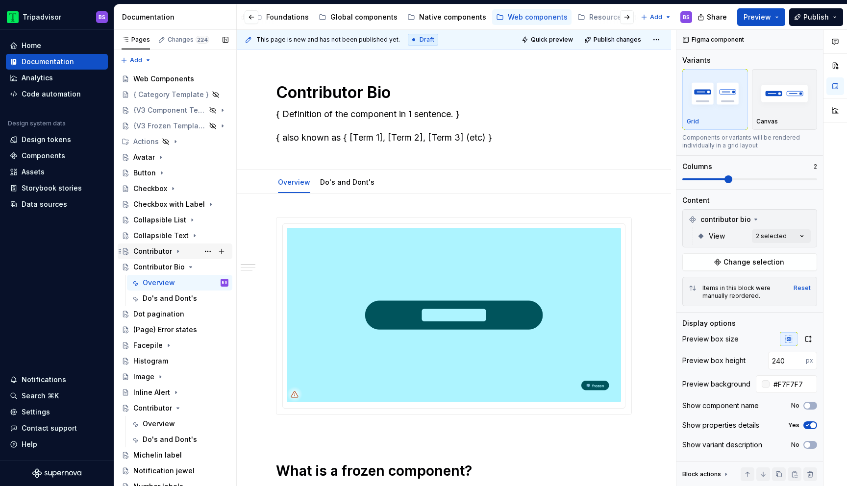
click at [175, 252] on icon "Page tree" at bounding box center [178, 252] width 8 height 8
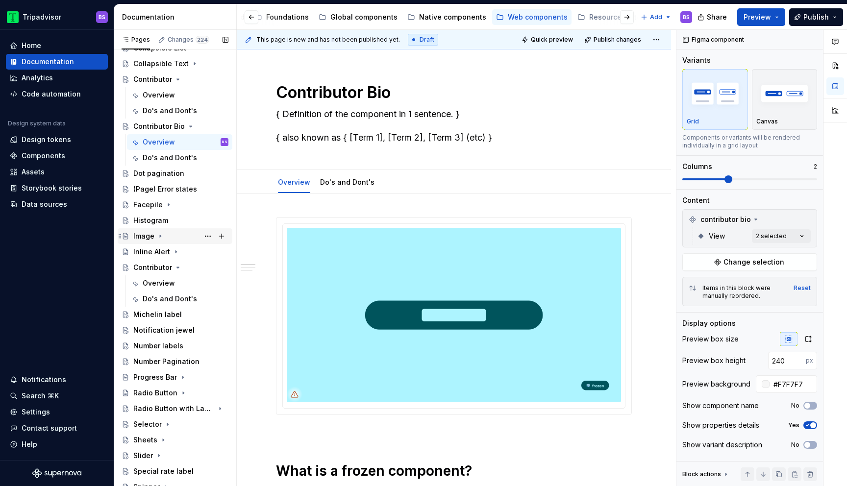
scroll to position [178, 0]
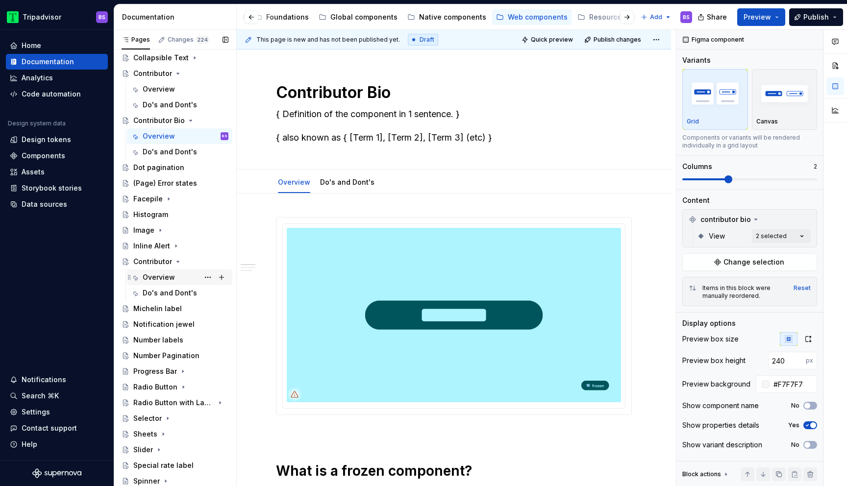
click at [170, 280] on div "Overview" at bounding box center [159, 278] width 32 height 10
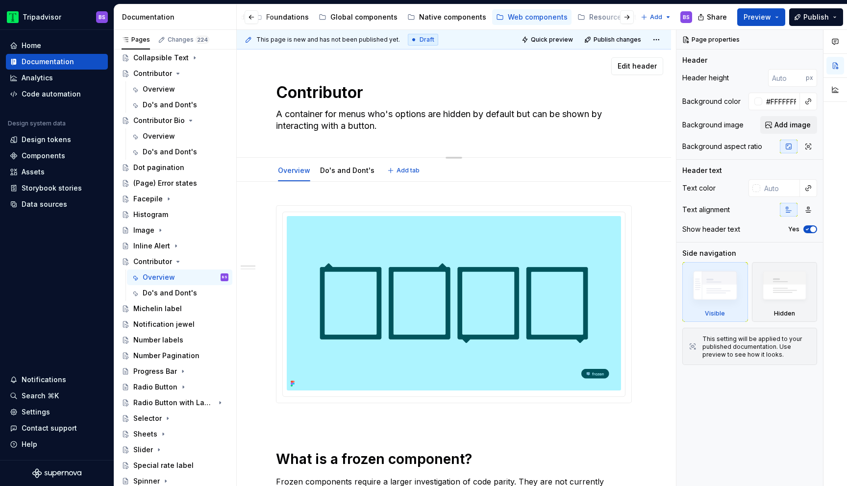
click at [341, 94] on textarea "Contributor" at bounding box center [452, 93] width 356 height 24
type textarea "*"
type textarea "M"
type textarea "*"
type textarea "Me"
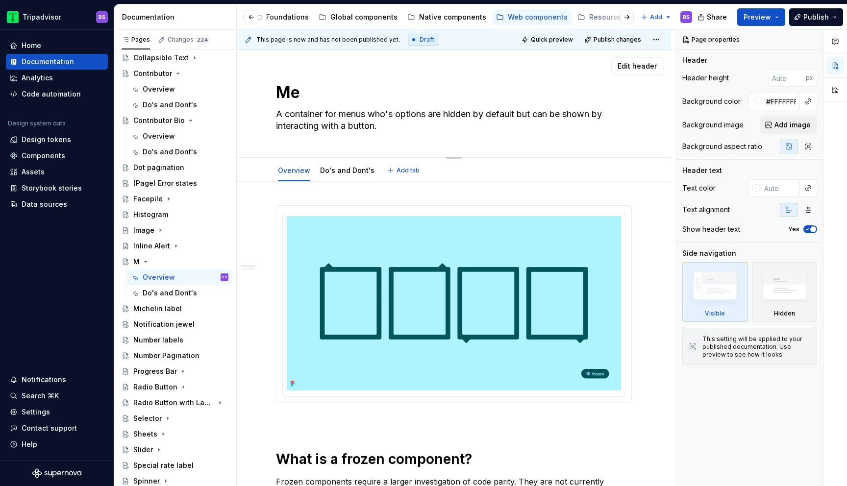
type textarea "*"
type textarea "Men"
type textarea "*"
type textarea "Menu"
type textarea "*"
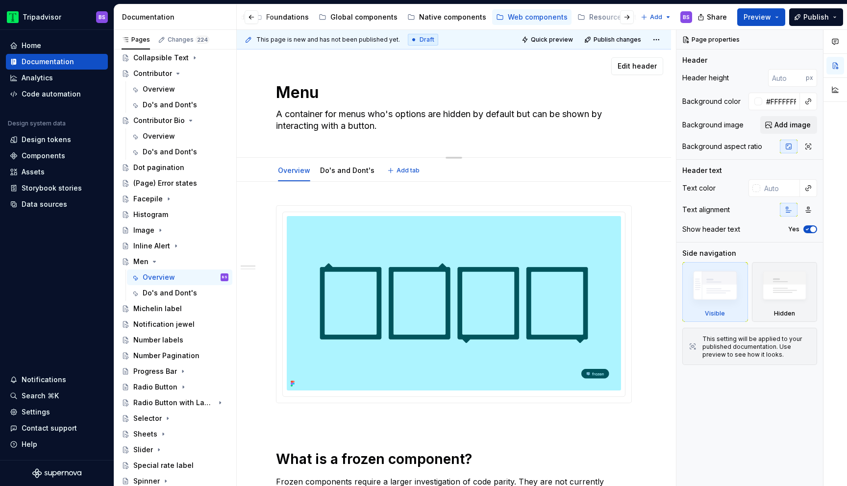
type textarea "Menu"
type textarea "*"
type textarea "Menu C"
type textarea "*"
type textarea "Menu Co"
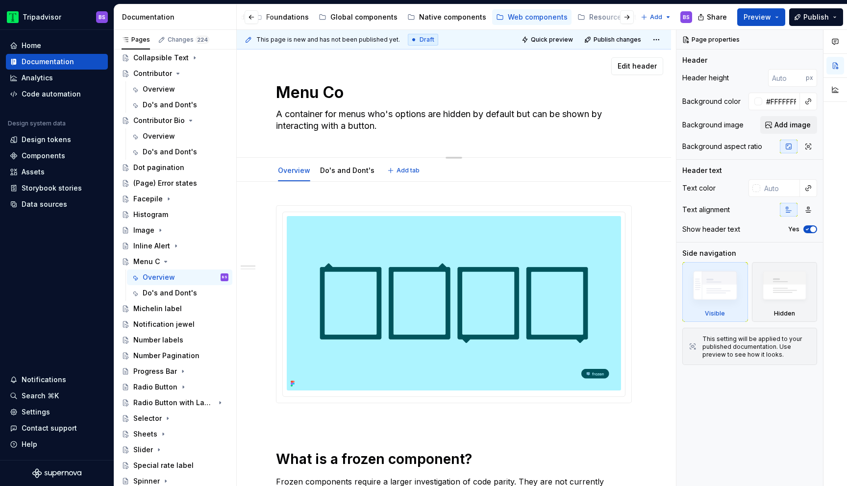
type textarea "*"
type textarea "Menu Con"
type textarea "*"
type textarea "Menu Cont"
type textarea "*"
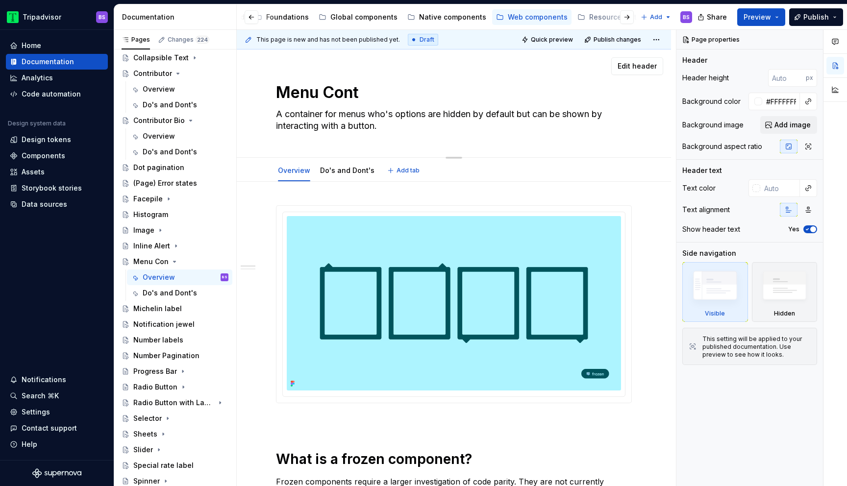
type textarea "Menu Conta"
type textarea "*"
type textarea "Menu Contai"
type textarea "*"
type textarea "Menu Contain"
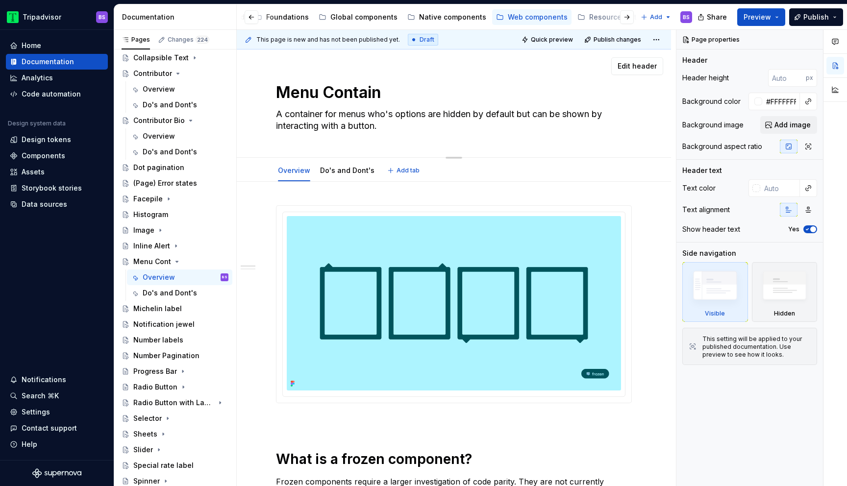
type textarea "*"
type textarea "Menu Containe"
type textarea "*"
type textarea "Menu Container"
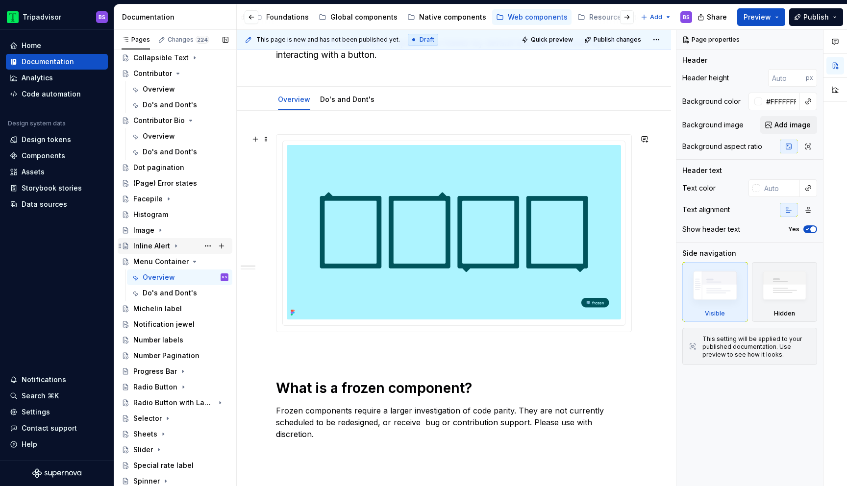
scroll to position [83, 0]
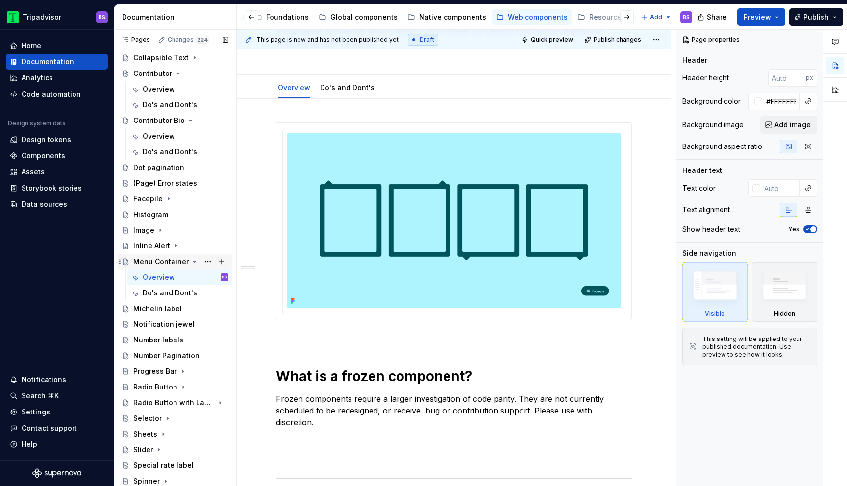
type textarea "*"
type textarea "Menu Container"
click at [194, 261] on icon "Page tree" at bounding box center [195, 261] width 2 height 1
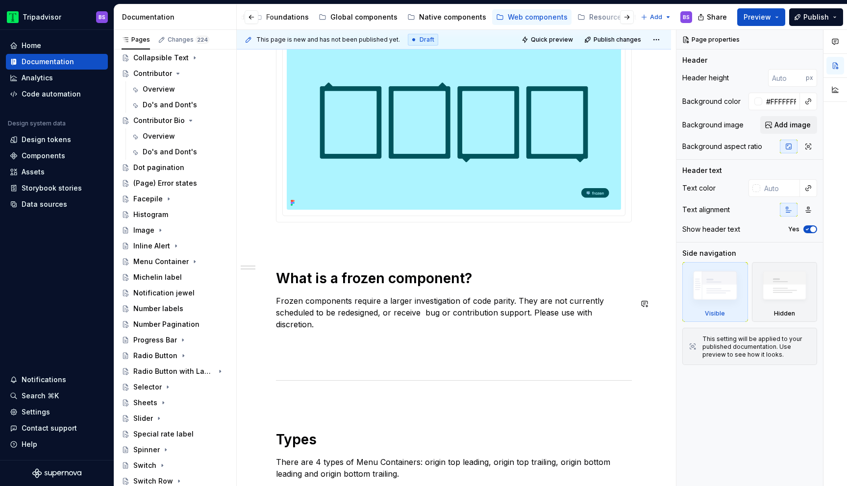
scroll to position [0, 0]
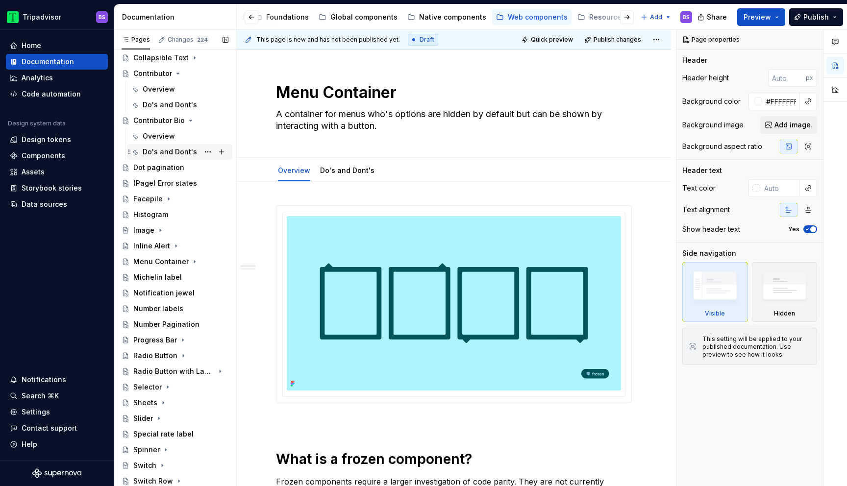
click at [165, 153] on div "Do's and Dont's" at bounding box center [170, 152] width 54 height 10
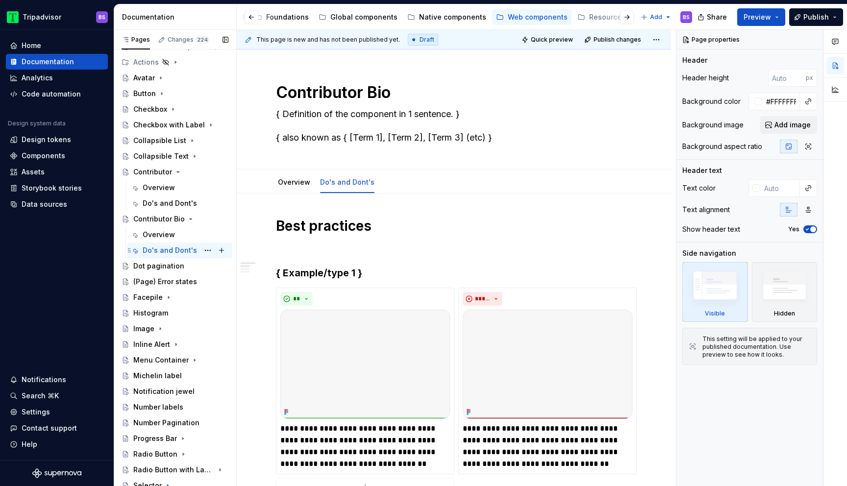
scroll to position [84, 0]
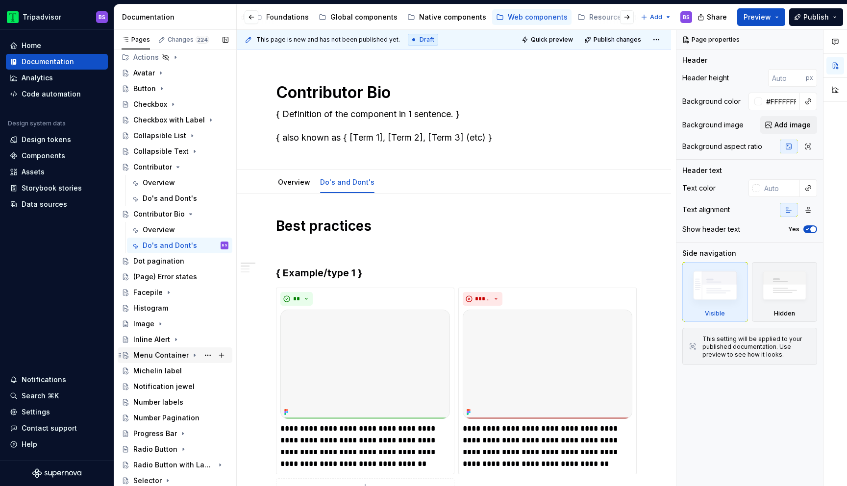
click at [194, 354] on icon "Page tree" at bounding box center [194, 355] width 1 height 2
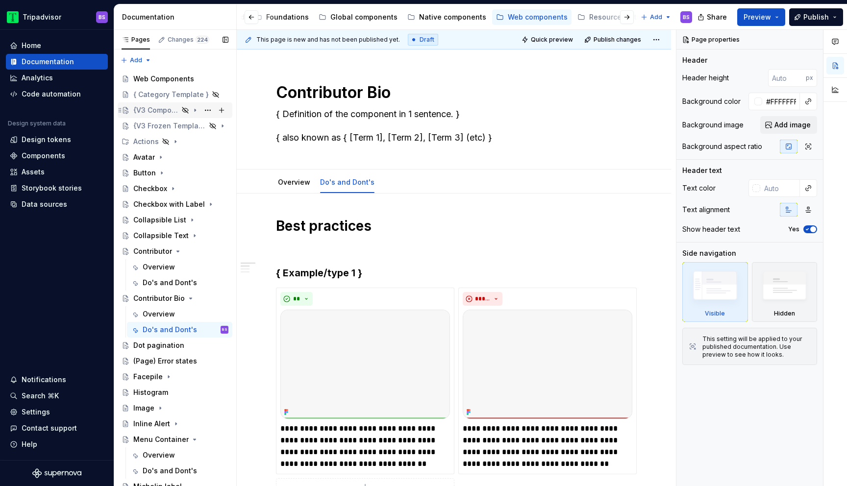
click at [167, 108] on div "{V3 Component Template}" at bounding box center [155, 110] width 45 height 10
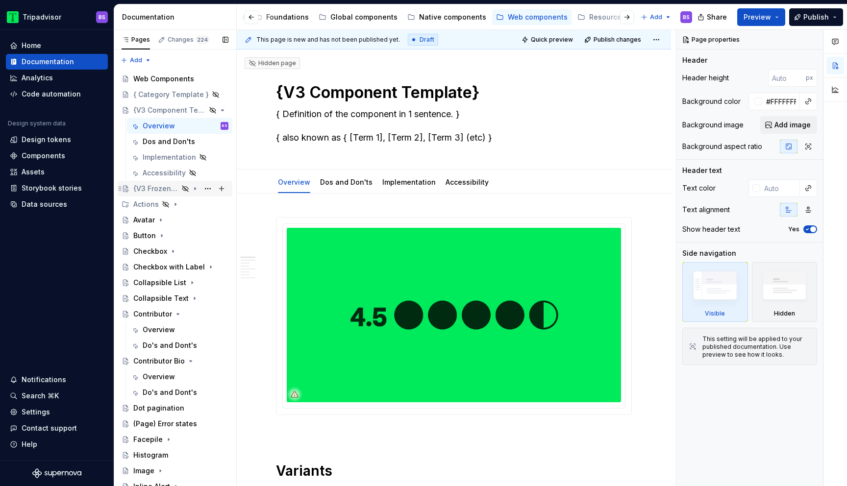
click at [197, 191] on icon "Page tree" at bounding box center [195, 189] width 8 height 8
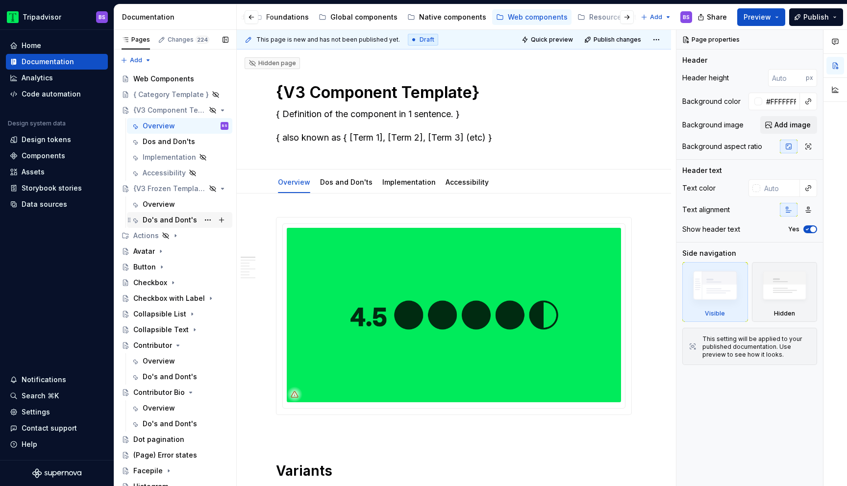
click at [154, 220] on div "Do's and Dont's" at bounding box center [170, 220] width 54 height 10
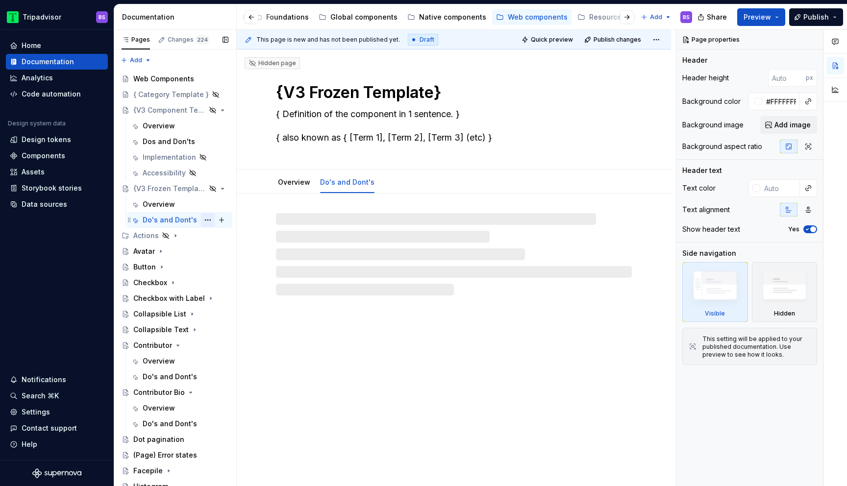
click at [210, 218] on button "Page tree" at bounding box center [208, 220] width 14 height 14
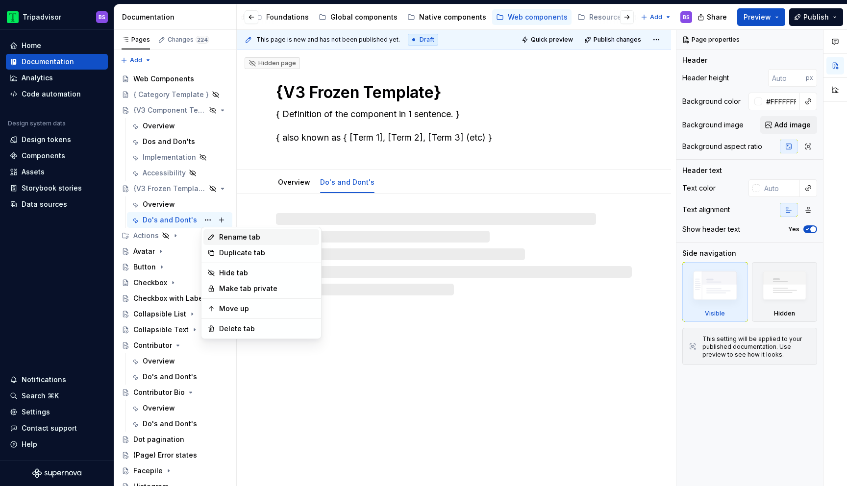
click at [235, 239] on div "Rename tab" at bounding box center [267, 237] width 96 height 10
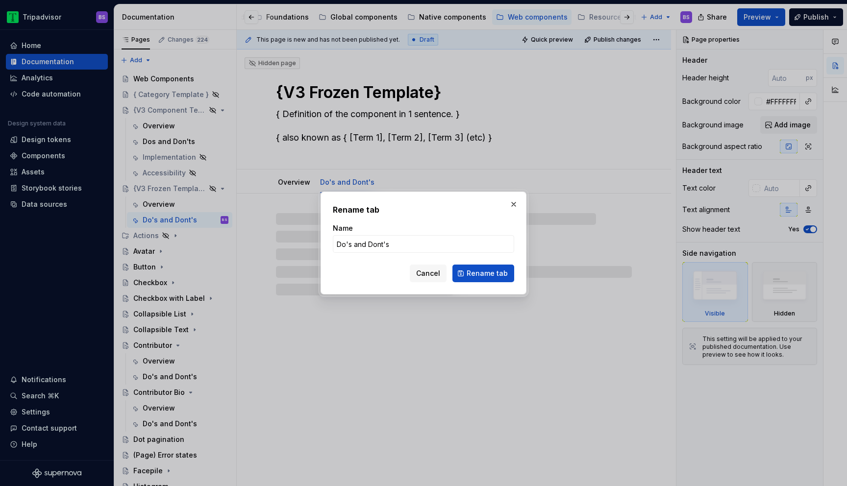
type textarea "*"
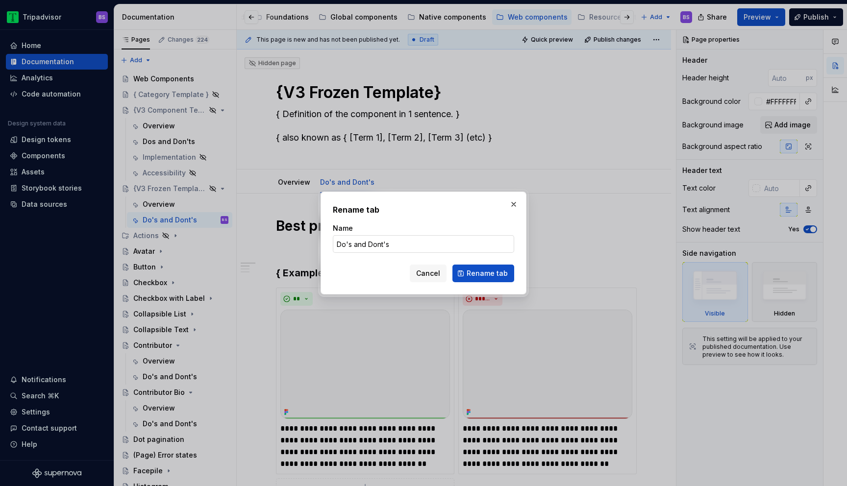
click at [350, 242] on input "Do's and Dont's" at bounding box center [423, 244] width 181 height 18
type input "Dos and Dont's"
click at [479, 273] on span "Rename tab" at bounding box center [487, 274] width 41 height 10
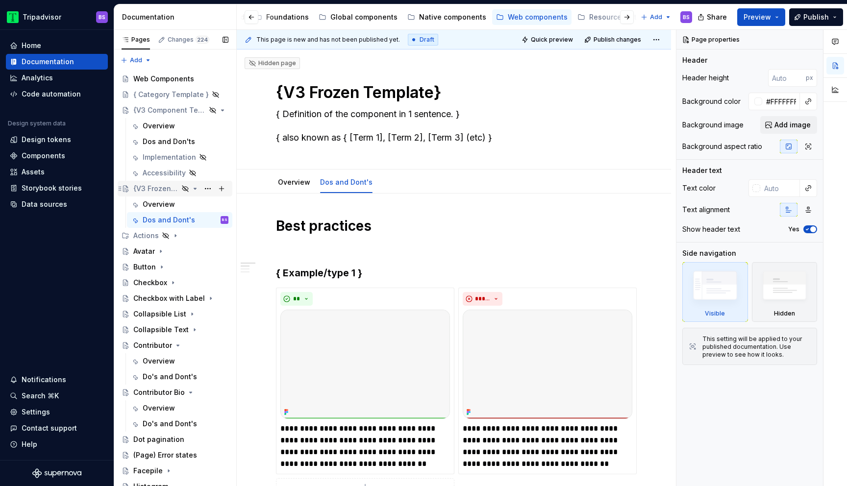
click at [195, 188] on icon "Page tree" at bounding box center [195, 188] width 2 height 1
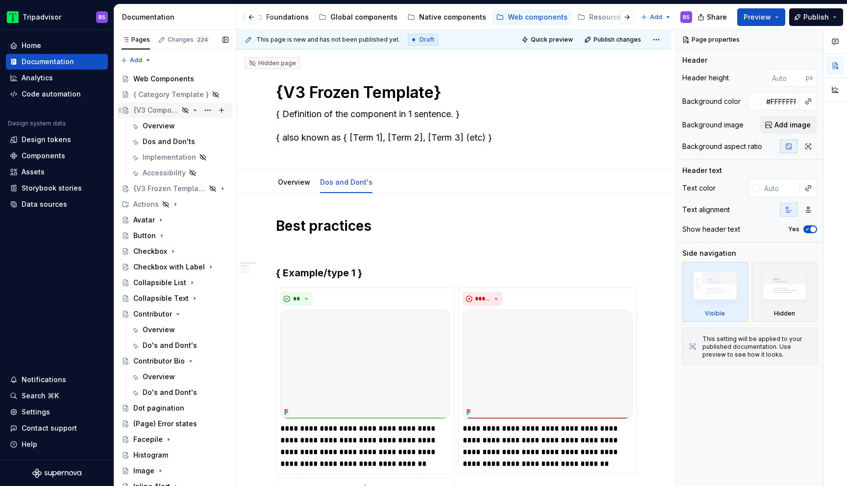
click at [197, 109] on icon "Page tree" at bounding box center [195, 110] width 8 height 8
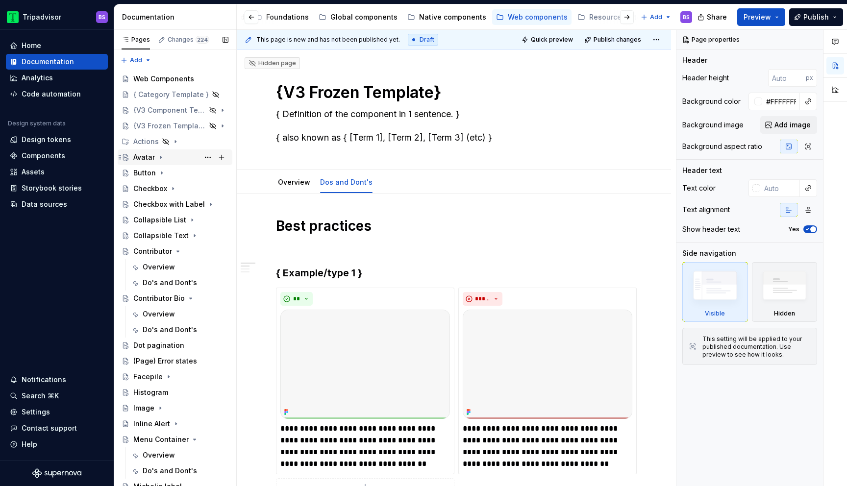
click at [170, 155] on div "Avatar" at bounding box center [180, 157] width 95 height 14
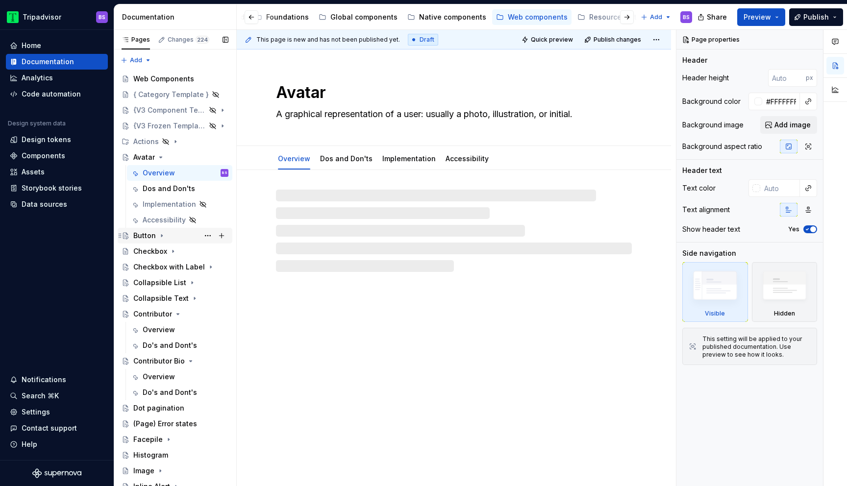
click at [186, 238] on div "Button" at bounding box center [180, 236] width 95 height 14
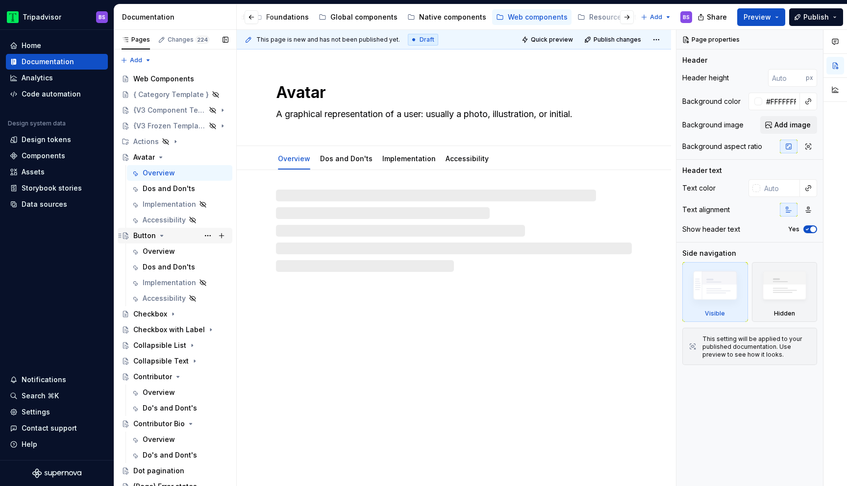
click at [186, 238] on div "Button" at bounding box center [180, 236] width 95 height 14
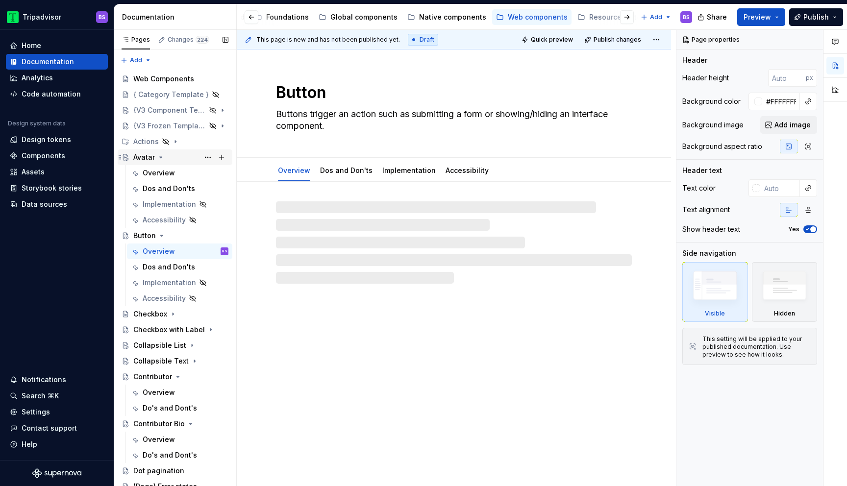
click at [172, 160] on div "Avatar" at bounding box center [180, 157] width 95 height 14
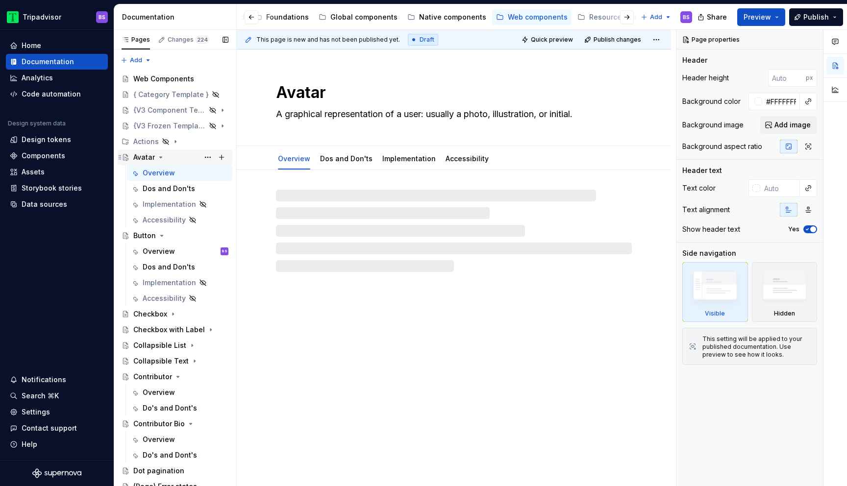
click at [155, 155] on div "Avatar" at bounding box center [180, 157] width 95 height 14
click at [160, 157] on icon "Page tree" at bounding box center [161, 157] width 2 height 1
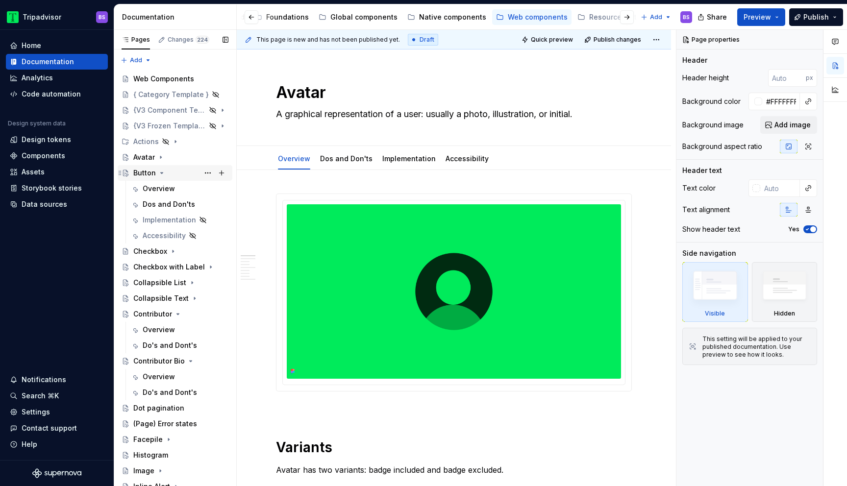
click at [162, 175] on icon "Page tree" at bounding box center [162, 173] width 8 height 8
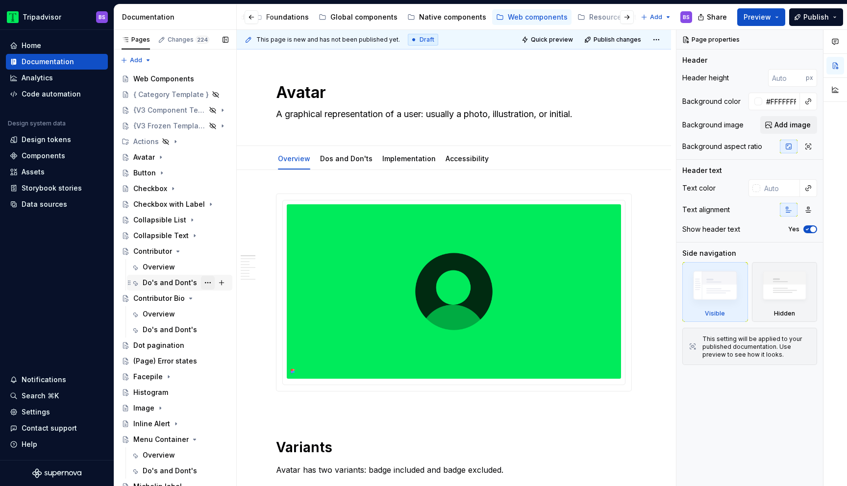
click at [211, 283] on button "Page tree" at bounding box center [208, 283] width 14 height 14
type textarea "*"
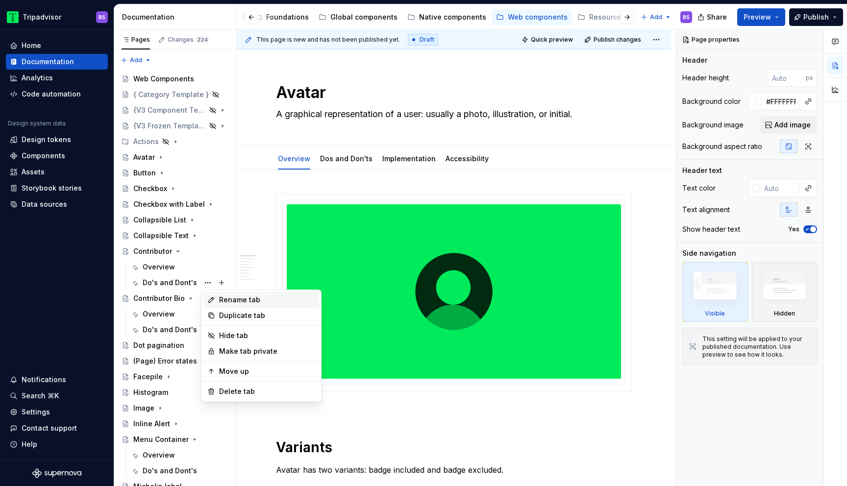
click at [258, 299] on div "Rename tab" at bounding box center [267, 300] width 96 height 10
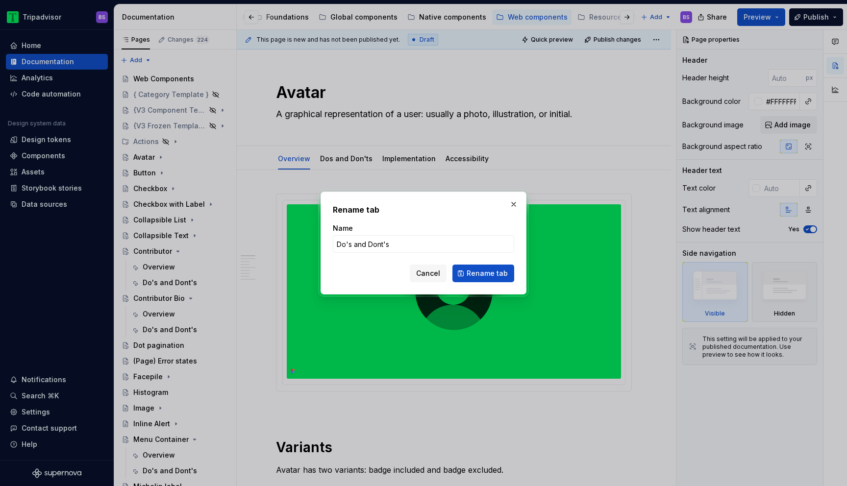
type input "Dos and Dont's"
click button "Rename tab" at bounding box center [483, 274] width 62 height 18
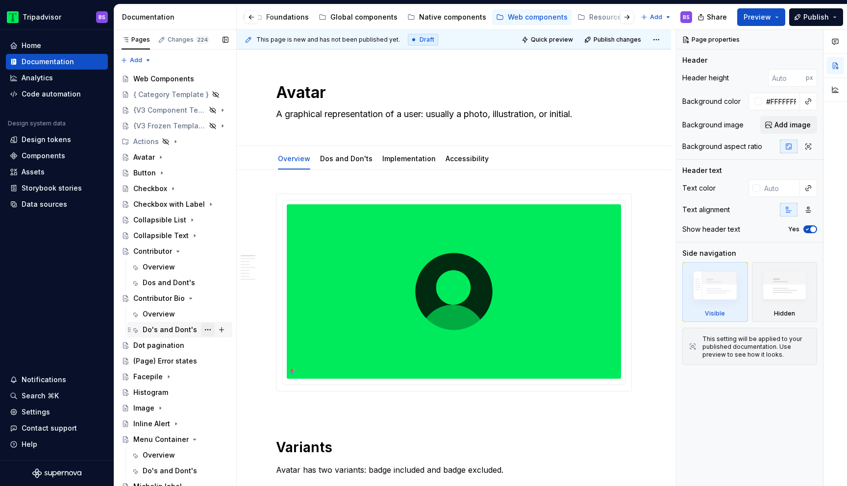
click at [206, 332] on button "Page tree" at bounding box center [208, 330] width 14 height 14
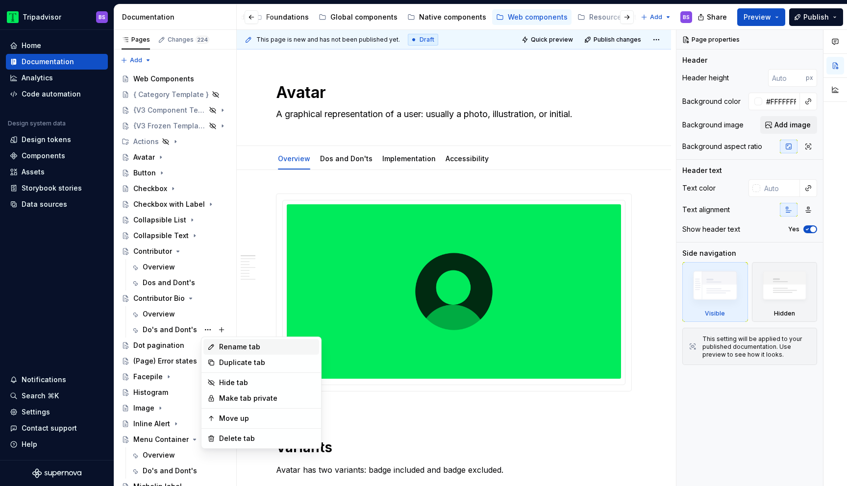
click at [258, 347] on div "Rename tab" at bounding box center [267, 347] width 96 height 10
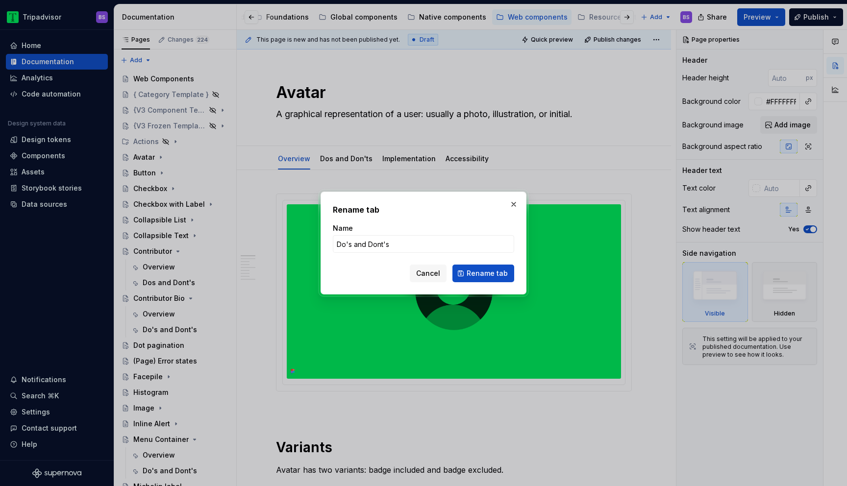
type textarea "*"
type input "Dos and Dont's"
click at [482, 273] on span "Rename tab" at bounding box center [487, 274] width 41 height 10
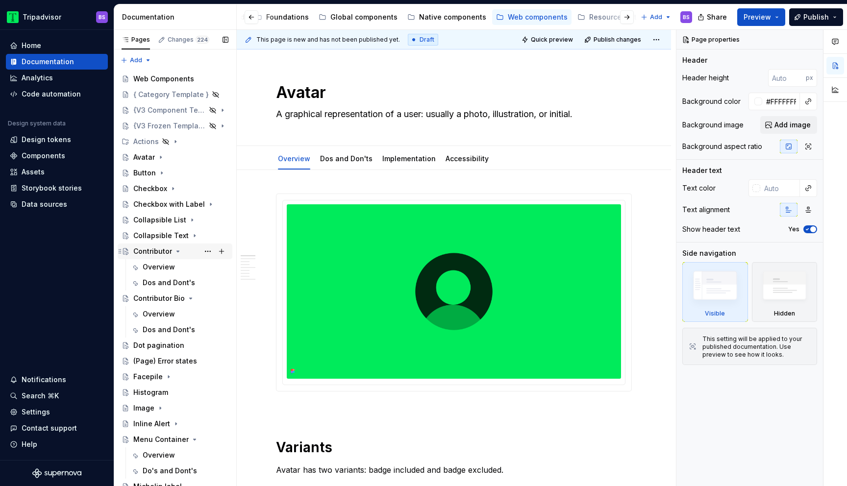
click at [179, 252] on icon "Page tree" at bounding box center [178, 252] width 8 height 8
click at [177, 250] on icon "Page tree" at bounding box center [178, 252] width 8 height 8
type textarea "*"
